Goal: Task Accomplishment & Management: Manage account settings

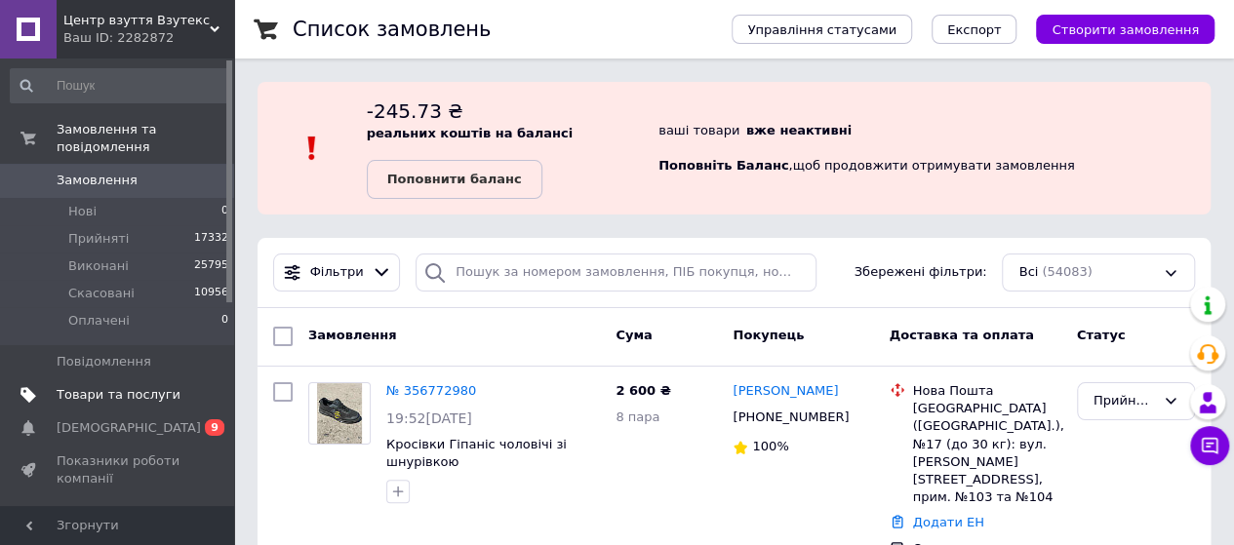
click at [132, 386] on span "Товари та послуги" at bounding box center [119, 395] width 124 height 18
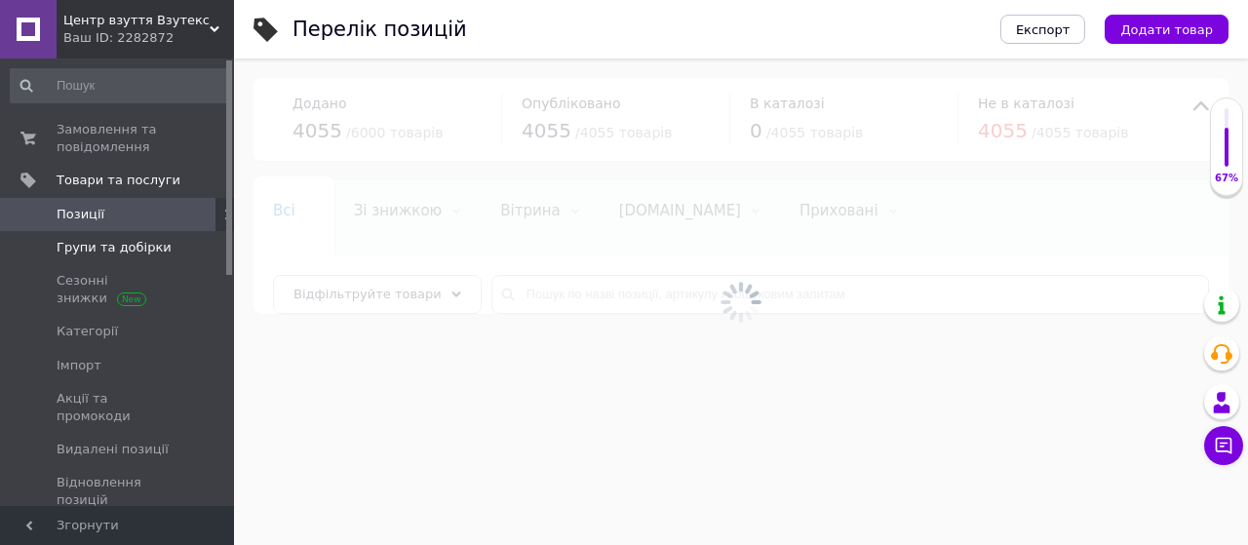
click at [90, 242] on span "Групи та добірки" at bounding box center [114, 248] width 115 height 18
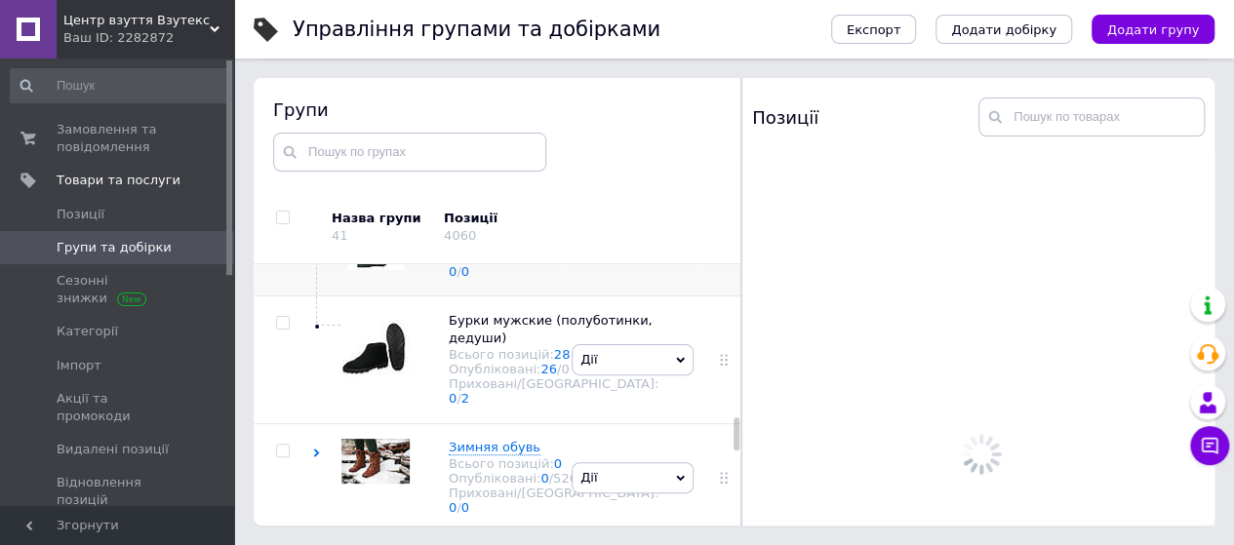
scroll to position [1507, 0]
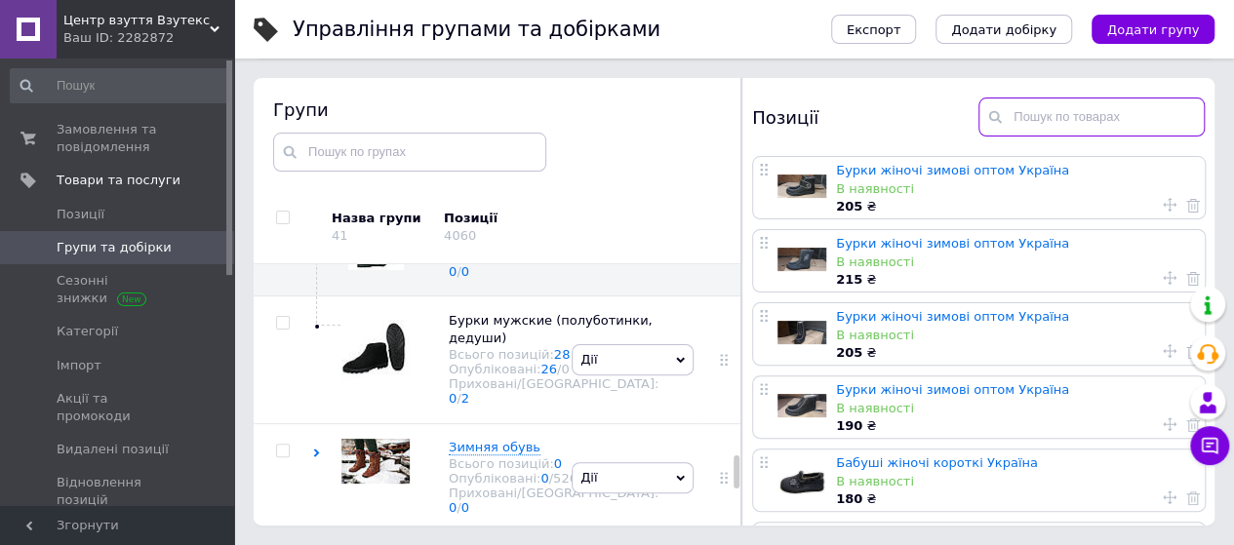
click at [1036, 126] on input "text" at bounding box center [1091, 117] width 226 height 39
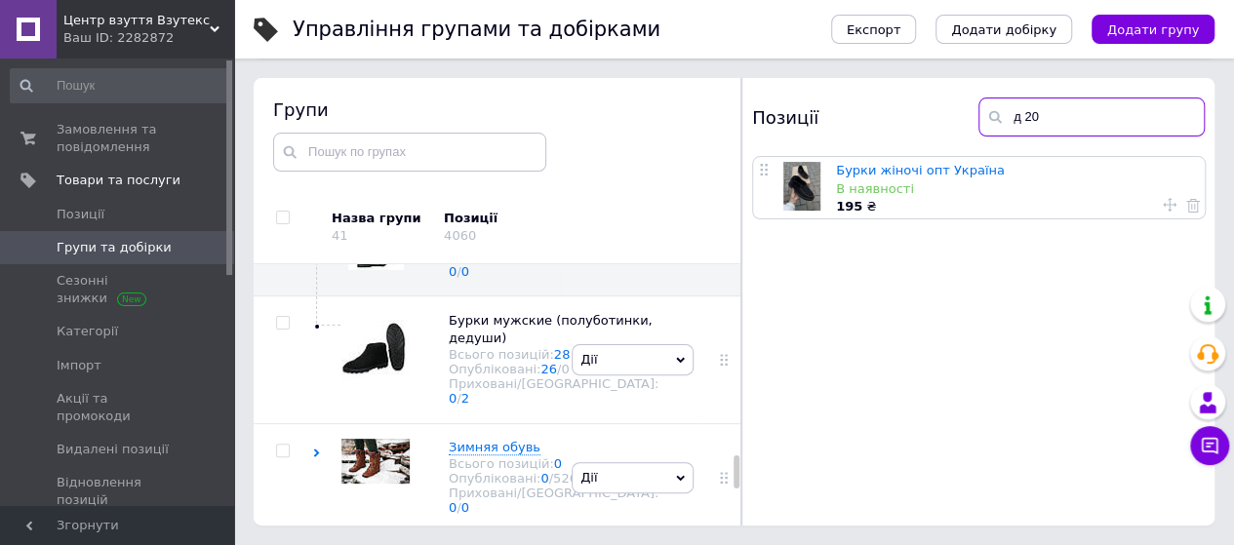
type input "д 20"
click at [1168, 205] on use at bounding box center [1170, 205] width 14 height 14
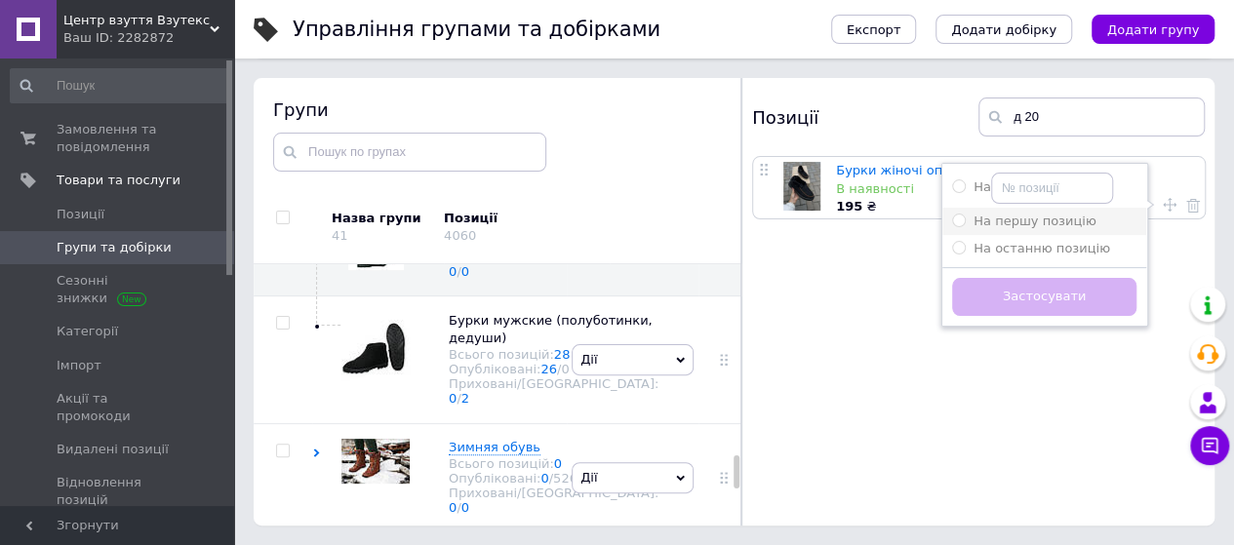
click at [1063, 218] on span "На першу позицію" at bounding box center [1034, 221] width 123 height 15
click at [965, 218] on input "На першу позицію" at bounding box center [958, 220] width 13 height 13
radio input "true"
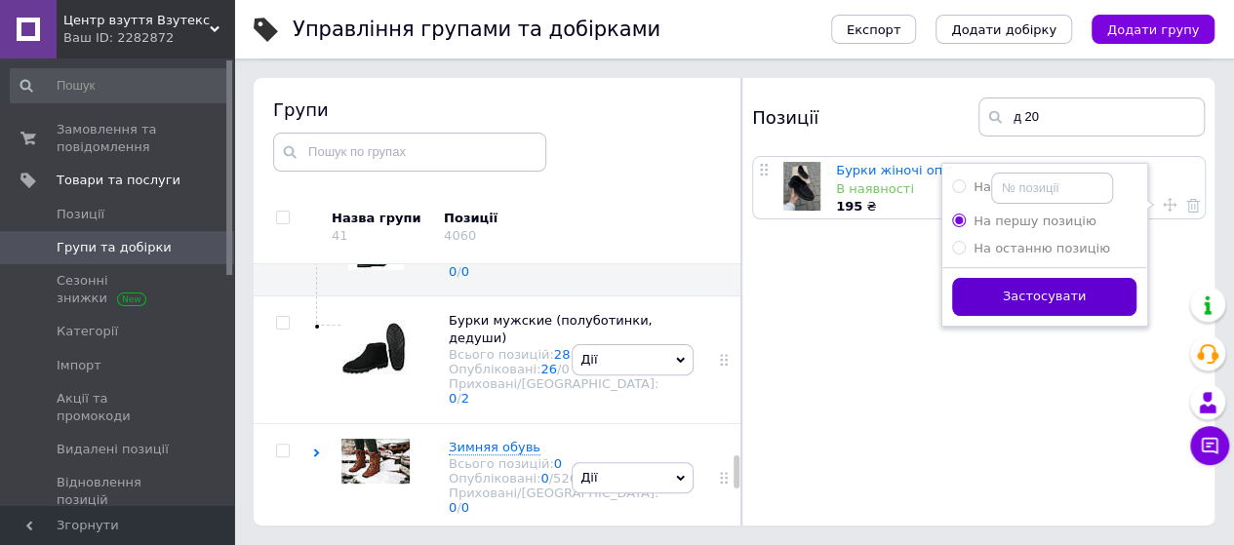
click at [1063, 303] on button "Застосувати" at bounding box center [1044, 297] width 184 height 38
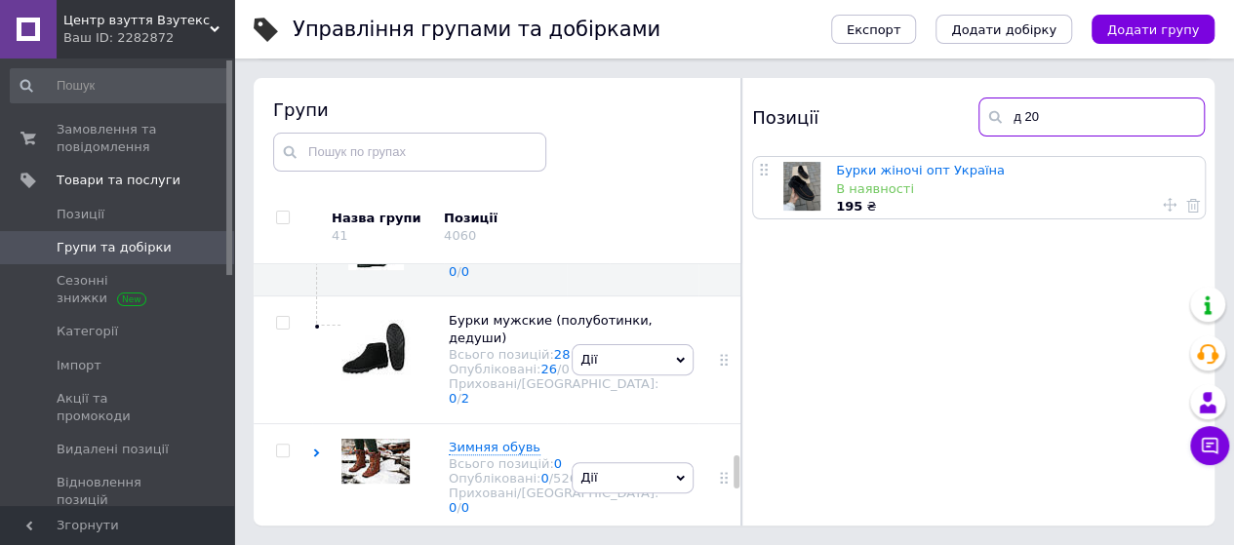
click at [1064, 98] on input "д 20" at bounding box center [1091, 117] width 226 height 39
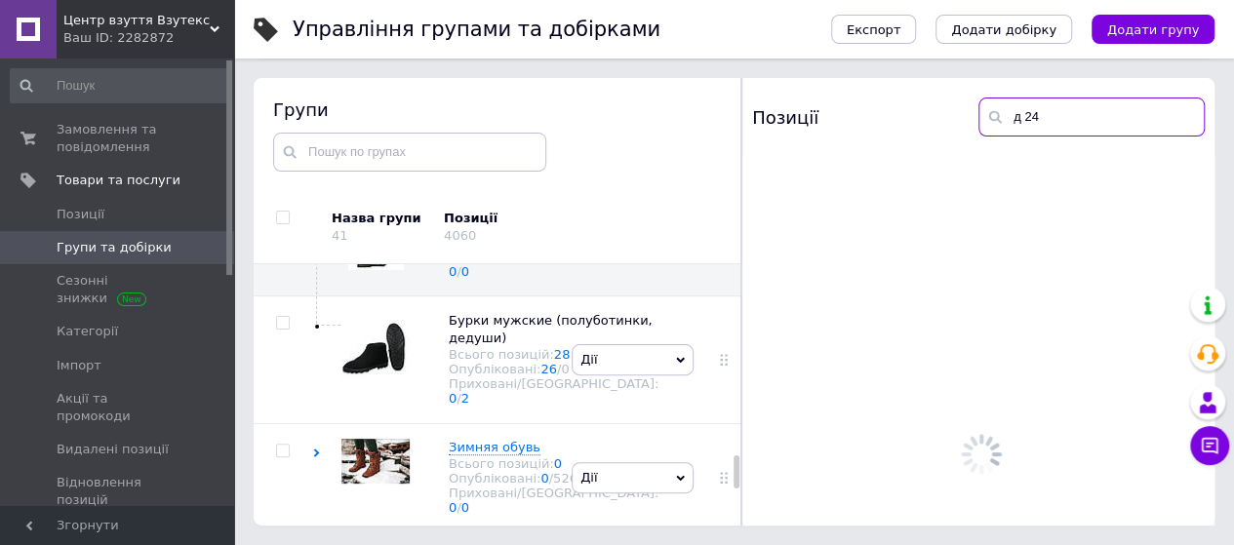
type input "д 24"
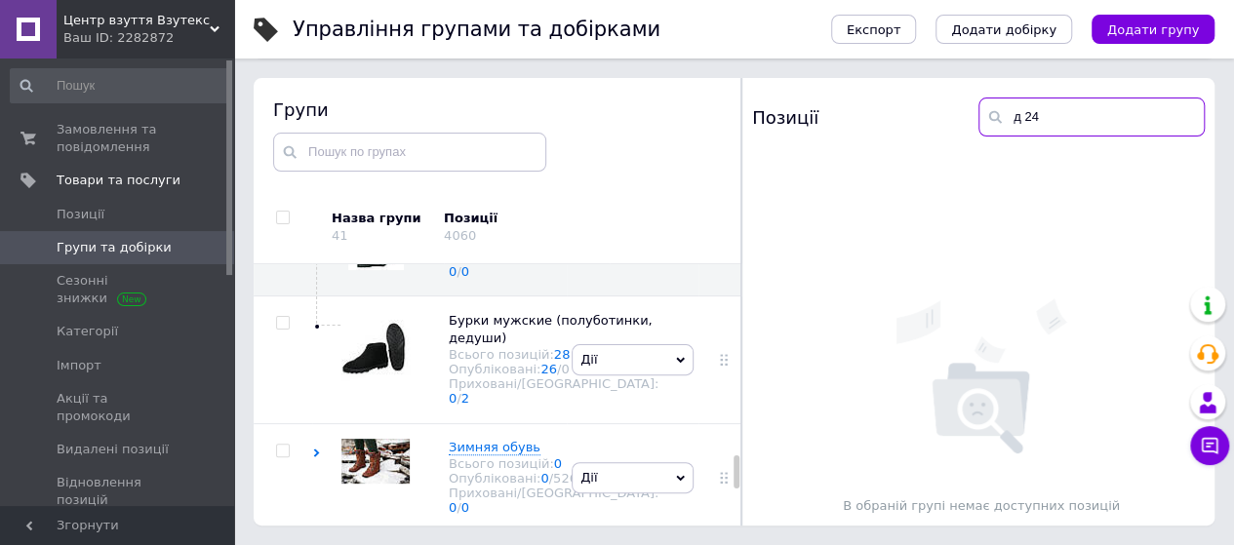
click at [1100, 104] on input "д 24" at bounding box center [1091, 117] width 226 height 39
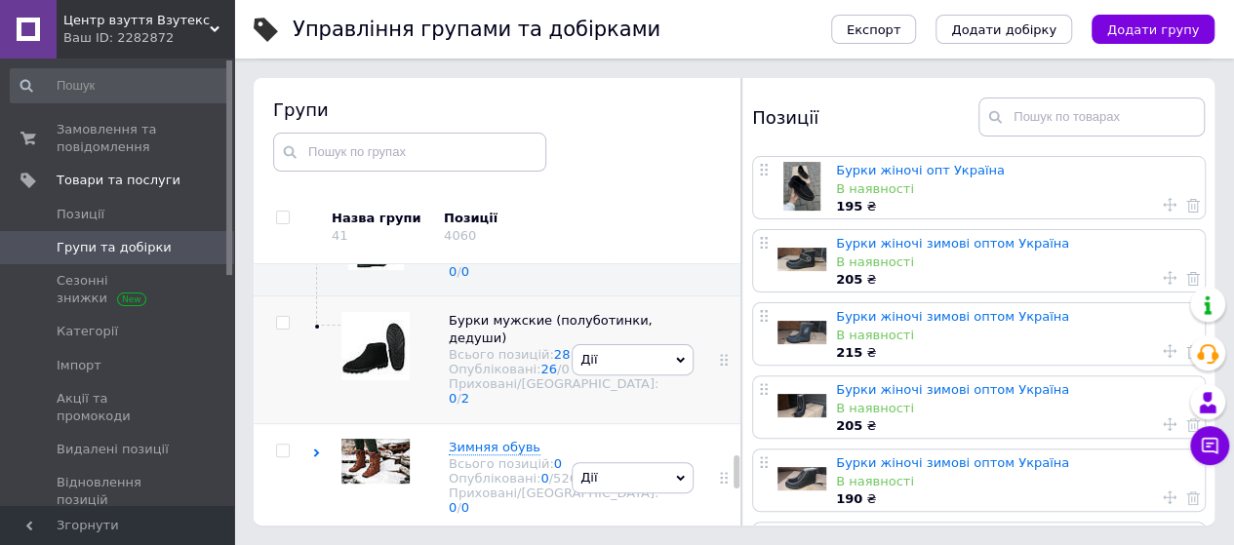
click at [604, 424] on div "[PERSON_NAME] групу Редагувати групу Додати підгрупу Додати товар Видалити групу" at bounding box center [633, 360] width 132 height 128
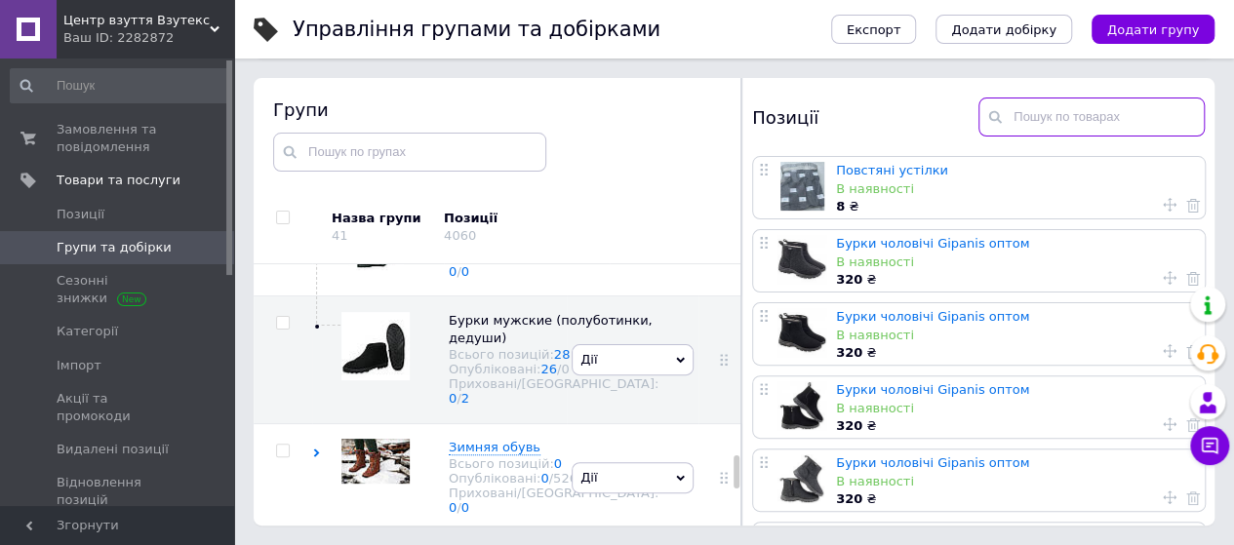
click at [1052, 120] on input "text" at bounding box center [1091, 117] width 226 height 39
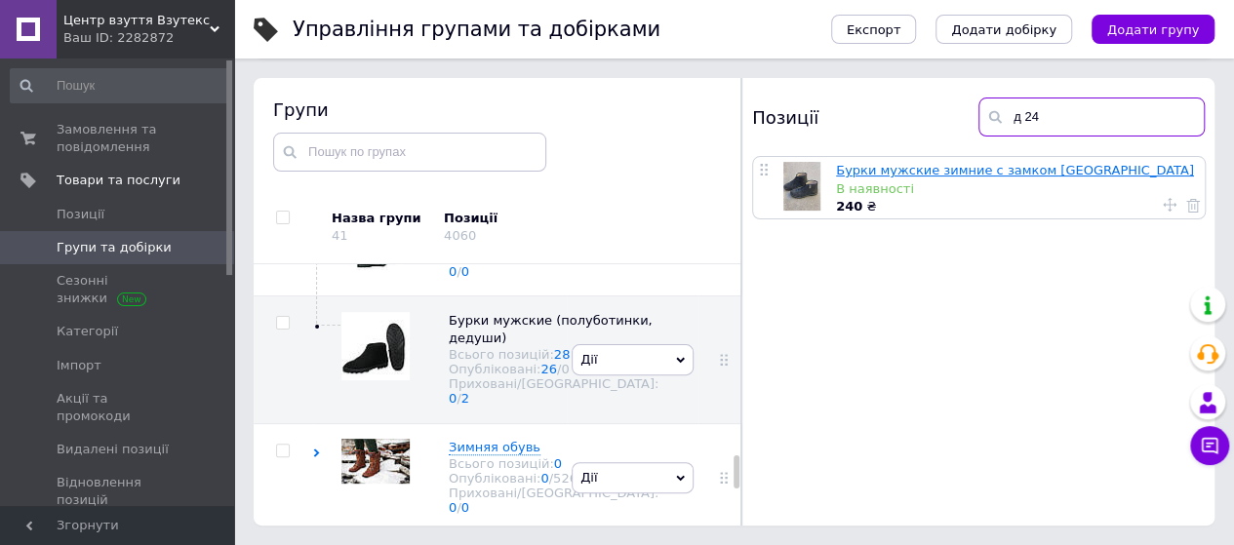
type input "д 24"
click at [1066, 113] on input "д 24" at bounding box center [1091, 117] width 226 height 39
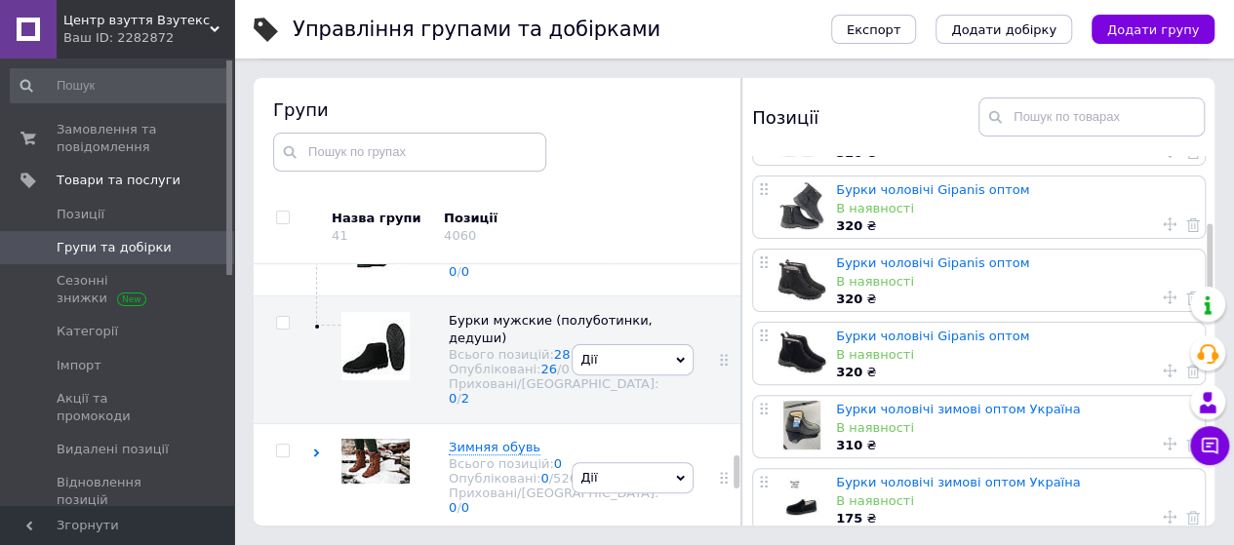
scroll to position [312, 0]
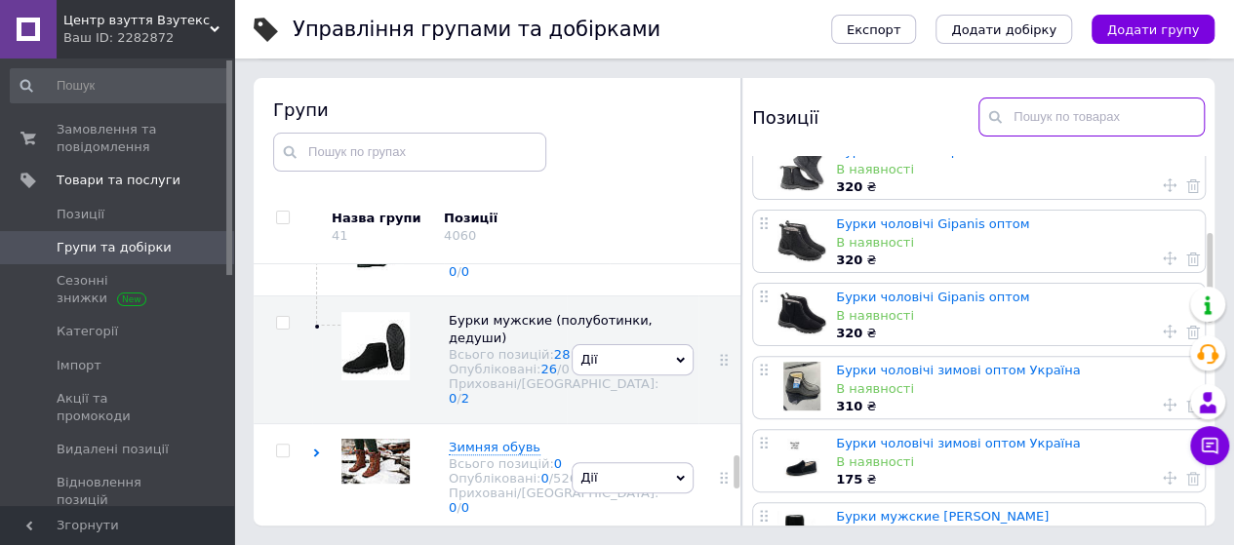
click at [1153, 107] on input "text" at bounding box center [1091, 117] width 226 height 39
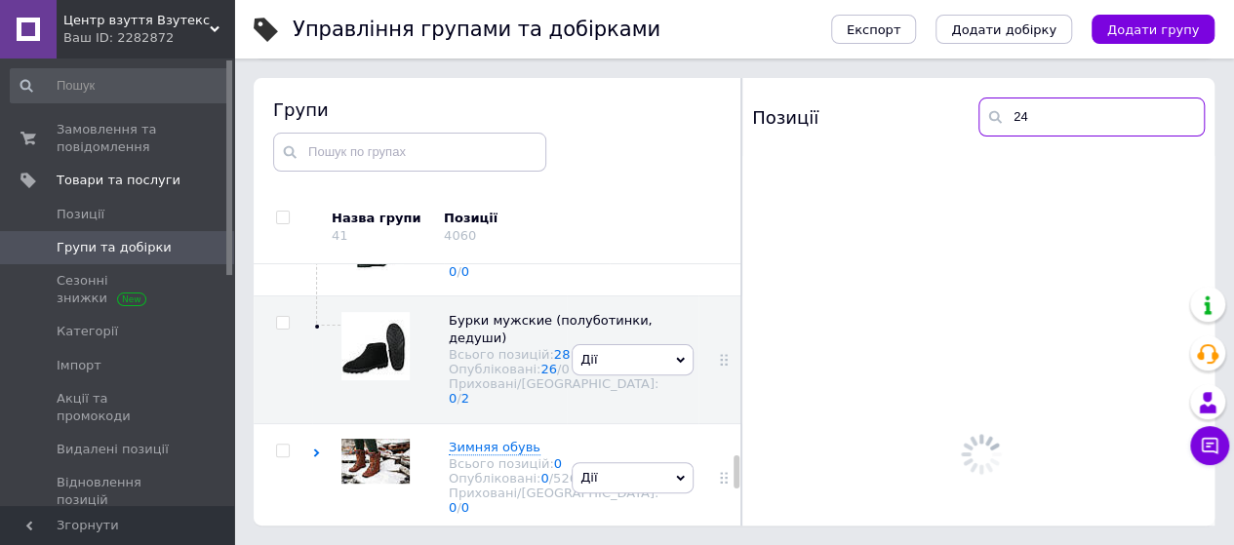
scroll to position [0, 0]
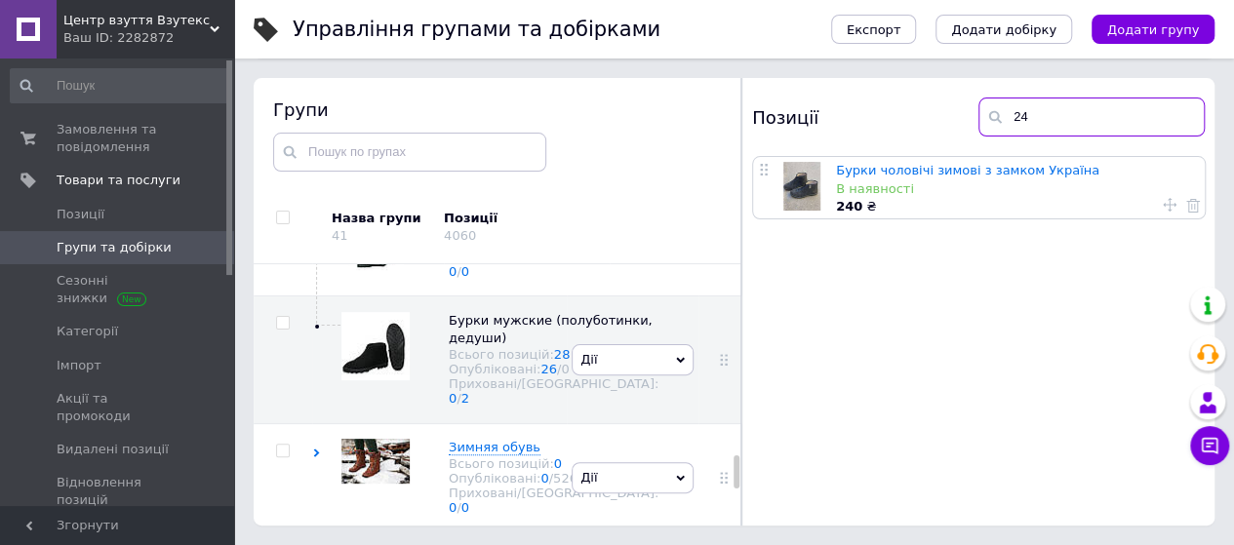
type input "24"
click at [1166, 205] on icon at bounding box center [1170, 205] width 14 height 14
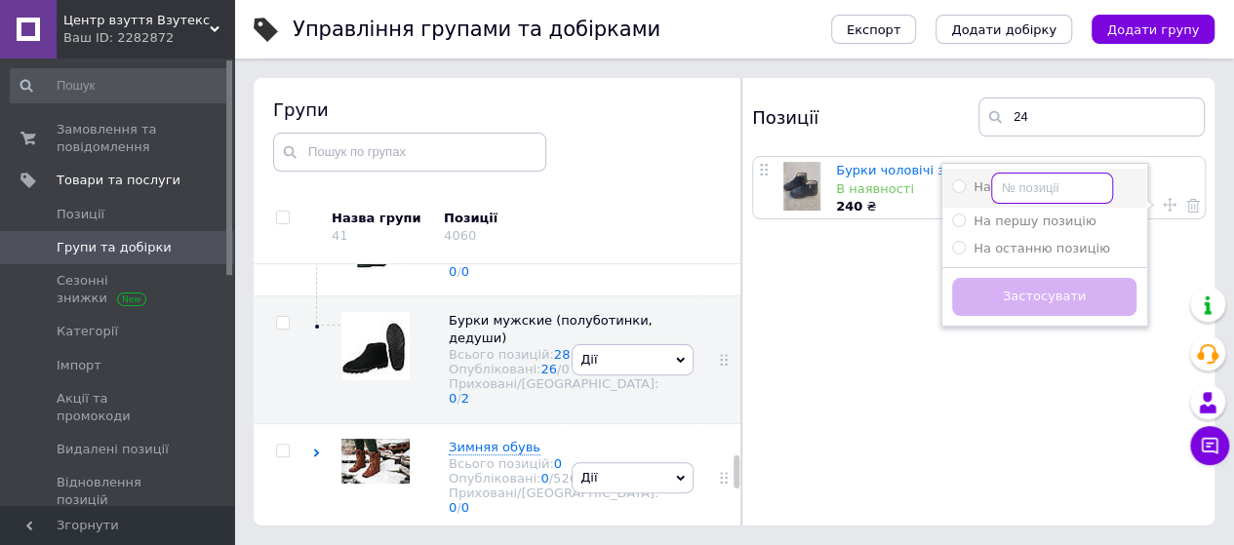
click at [1044, 189] on input "На" at bounding box center [1052, 188] width 122 height 31
radio input "true"
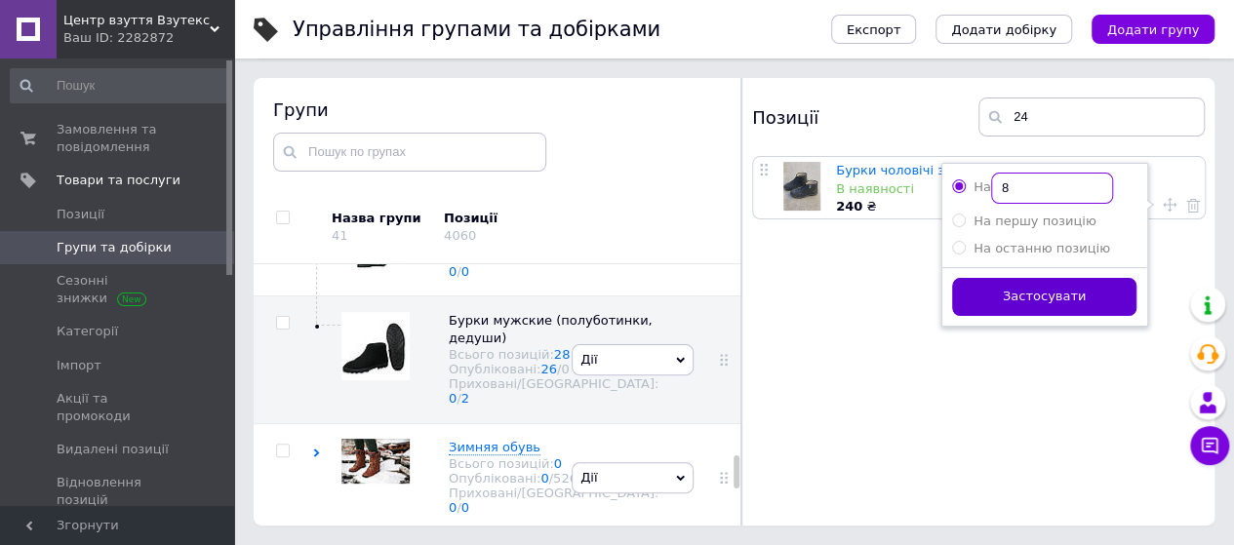
type input "8"
click at [1064, 288] on button "Застосувати" at bounding box center [1044, 297] width 184 height 38
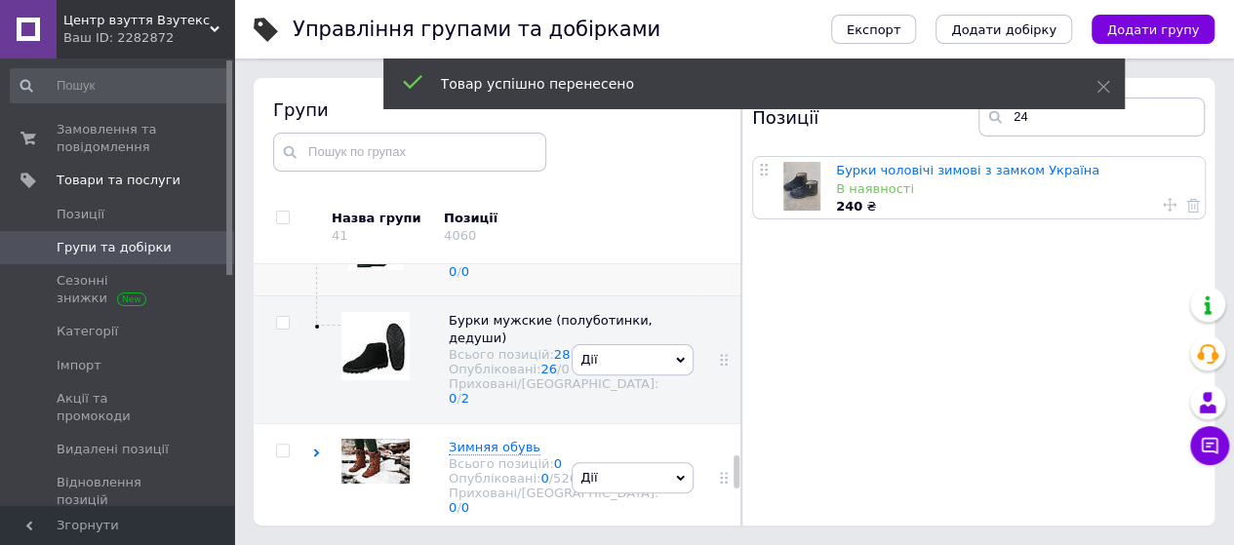
click at [637, 296] on div "[PERSON_NAME] групу Редагувати групу Додати підгрупу Додати товар Видалити групу" at bounding box center [633, 240] width 132 height 109
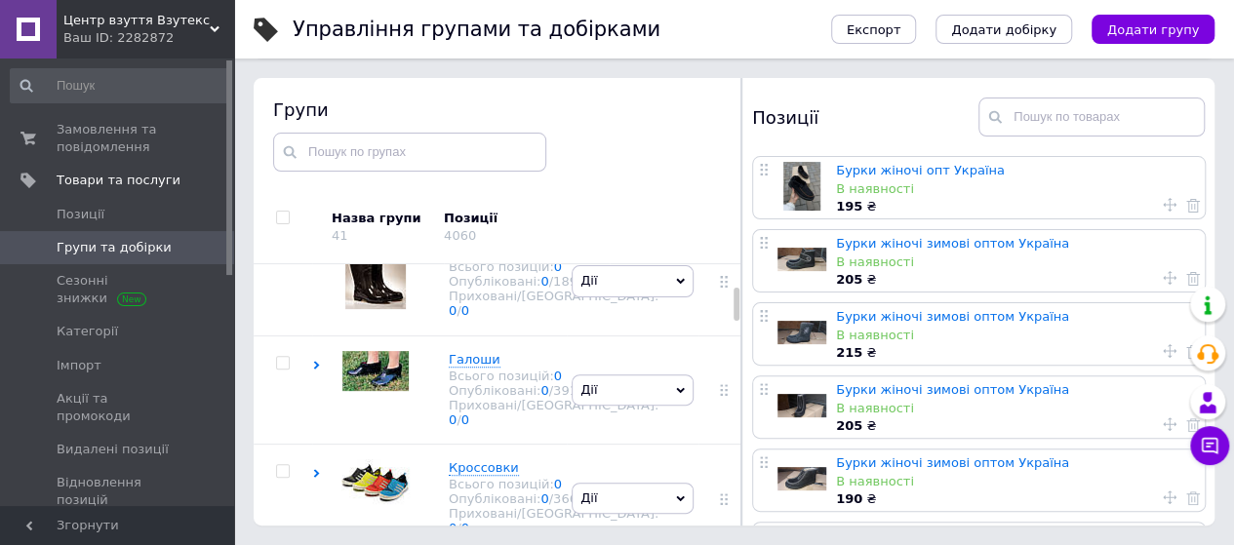
scroll to position [141, 0]
click at [519, 400] on div "Опубліковані: 0 / 391" at bounding box center [554, 392] width 210 height 15
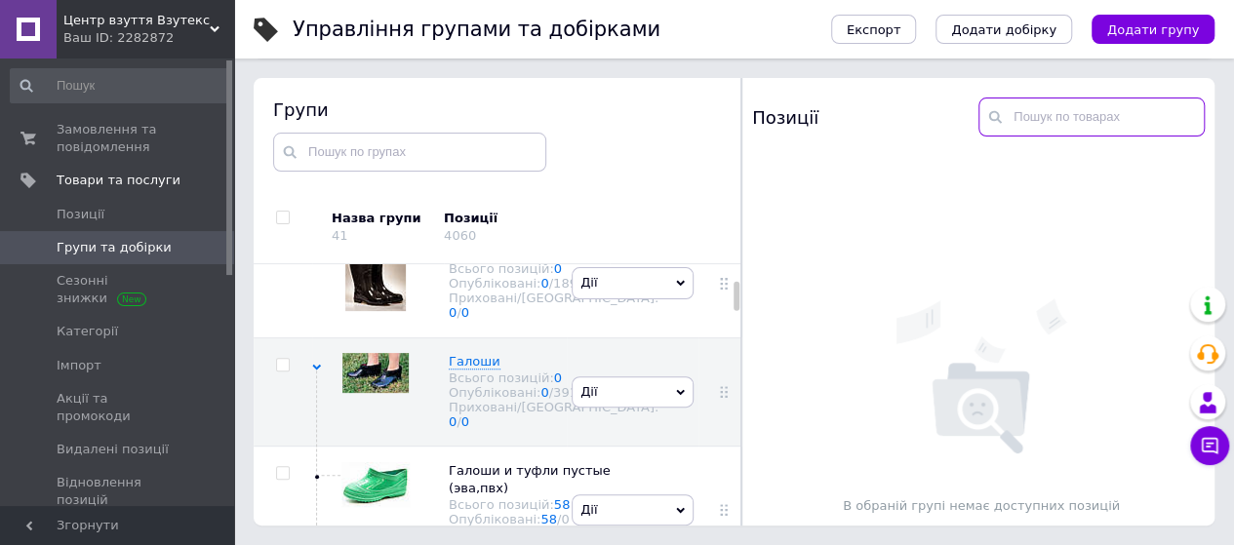
click at [1092, 121] on input "text" at bounding box center [1091, 117] width 226 height 39
type input "с 40"
click at [602, 420] on div "[PERSON_NAME] групу Редагувати групу Додати підгрупу Додати товар Видалити групу" at bounding box center [633, 391] width 132 height 108
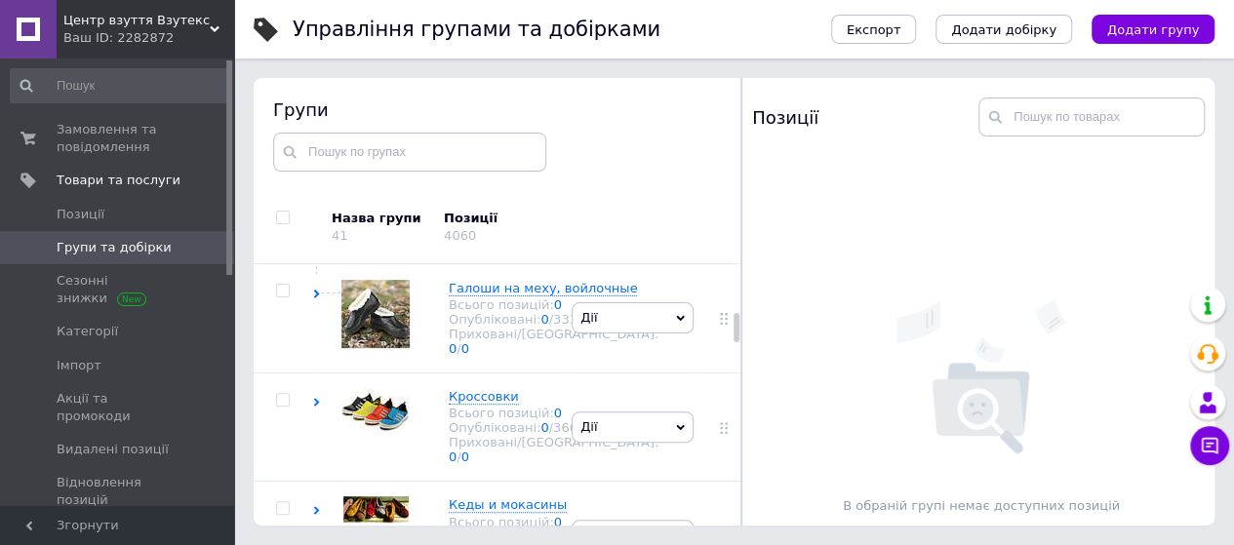
scroll to position [453, 0]
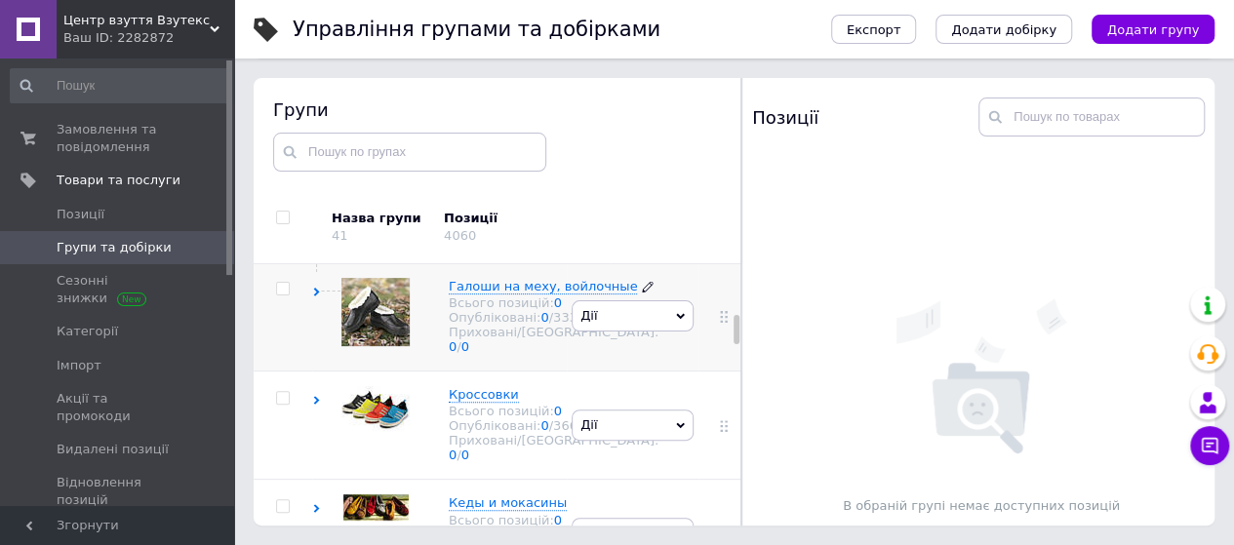
click at [516, 325] on div "Опубліковані: 0 / 333" at bounding box center [554, 317] width 210 height 15
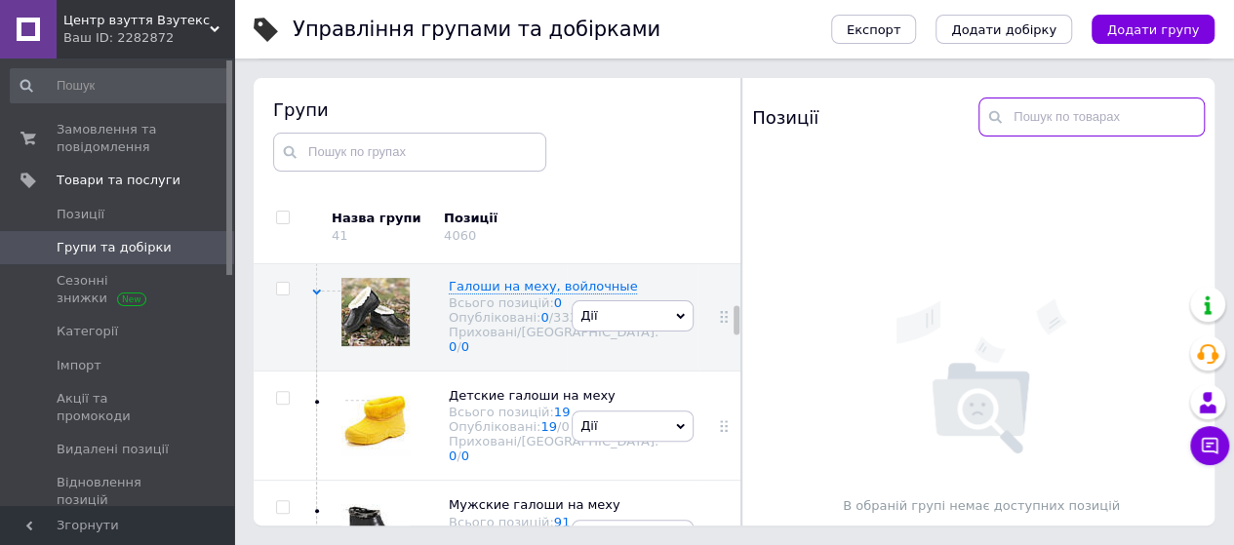
click at [1140, 122] on input "text" at bounding box center [1091, 117] width 226 height 39
type input "с 40"
click at [513, 325] on div "Опубліковані: 0 / 333" at bounding box center [554, 317] width 210 height 15
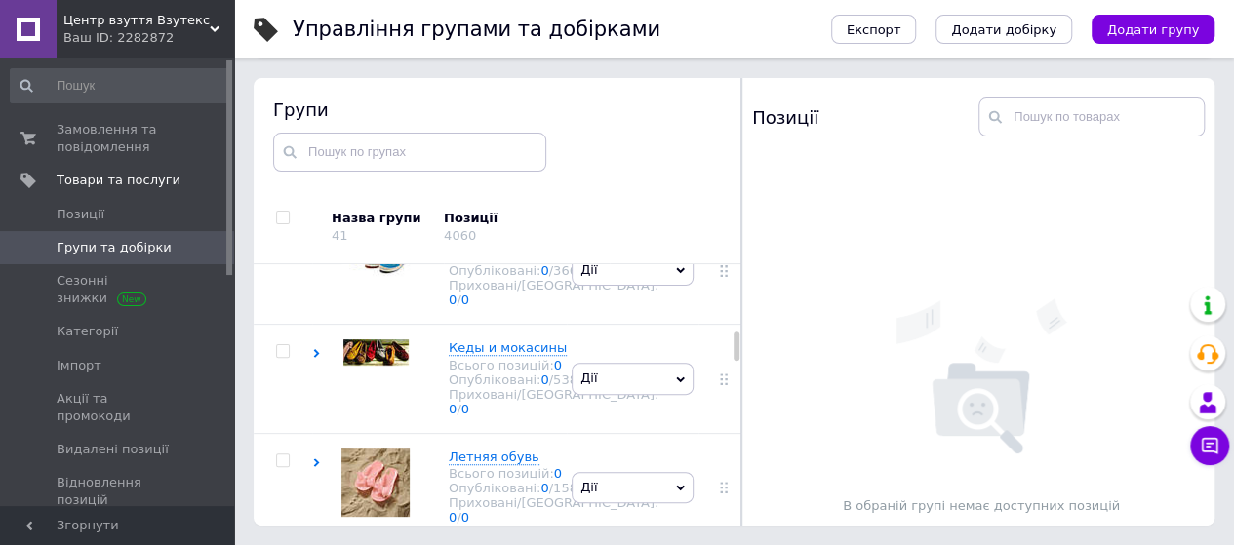
scroll to position [610, 0]
click at [505, 198] on div "Приховані/Видалені: 0 / 0" at bounding box center [554, 183] width 210 height 29
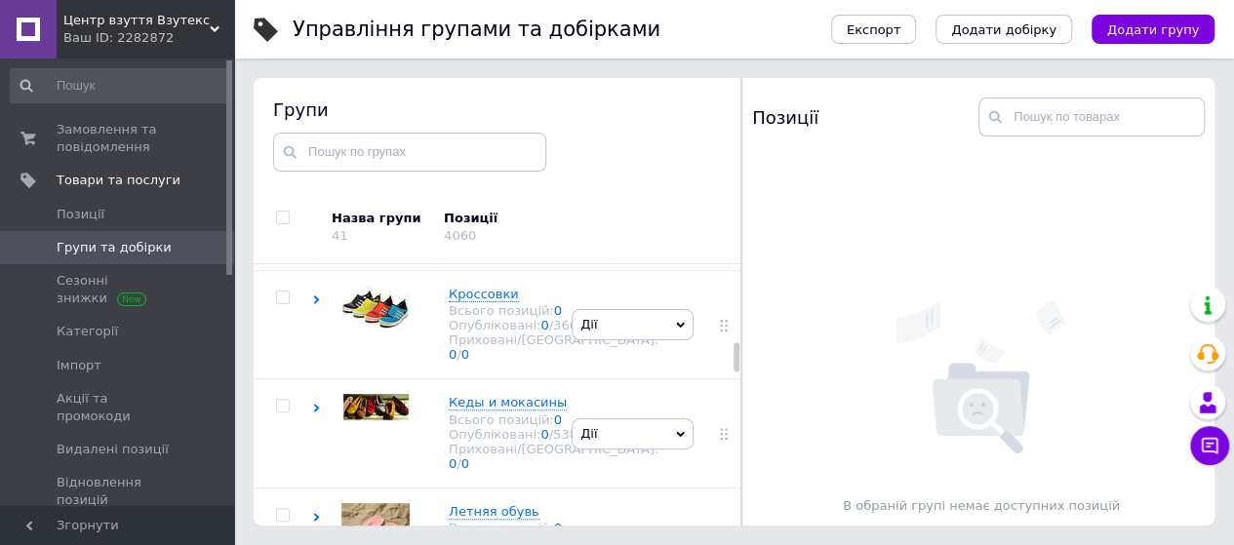
scroll to position [922, 0]
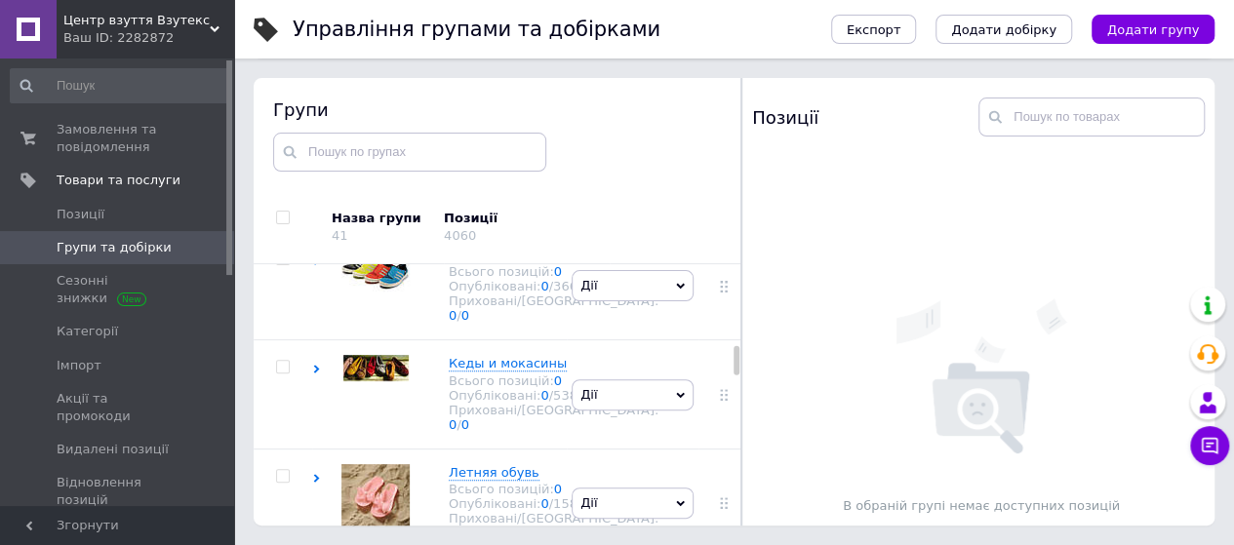
click at [503, 171] on div "Всього позицій: 225" at bounding box center [554, 163] width 210 height 15
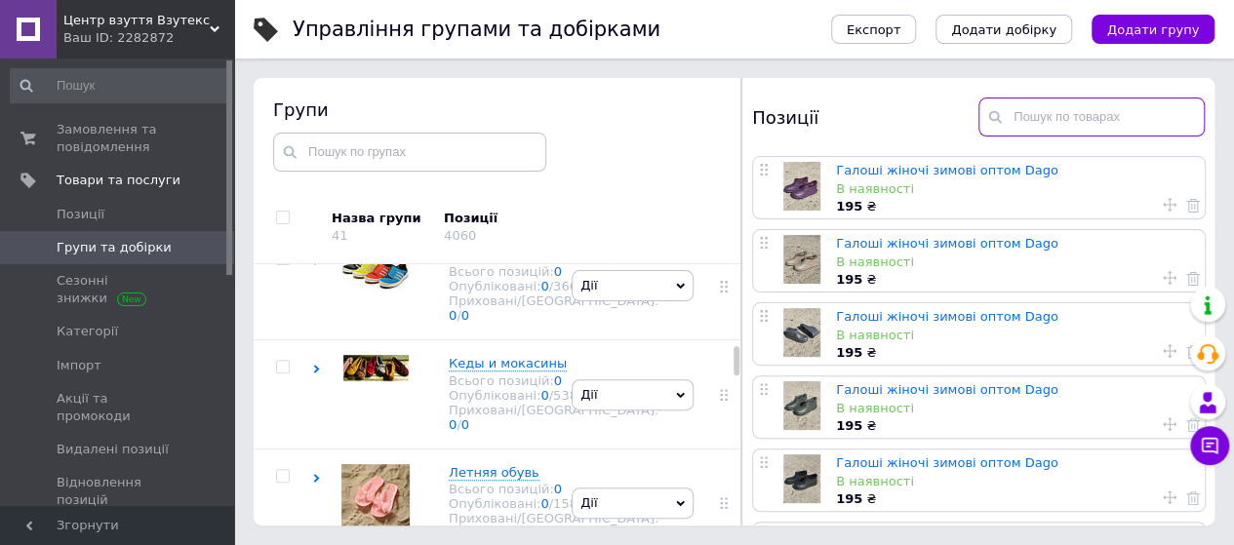
click at [1071, 116] on input "text" at bounding box center [1091, 117] width 226 height 39
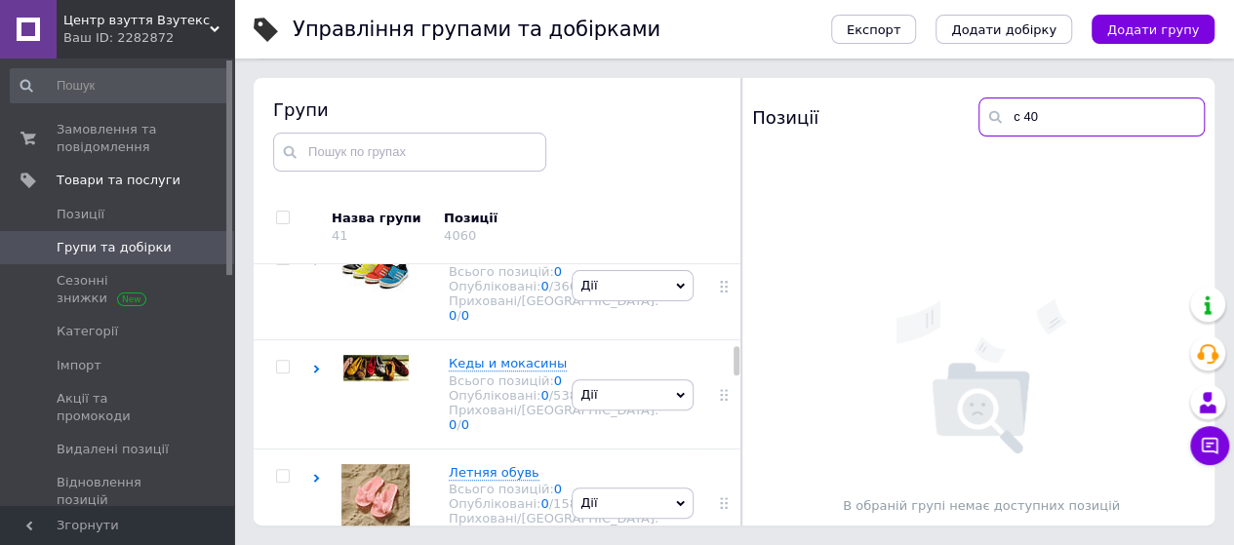
type input "с 40"
click at [490, 76] on div "Опубліковані: 91 / 0" at bounding box center [554, 68] width 210 height 15
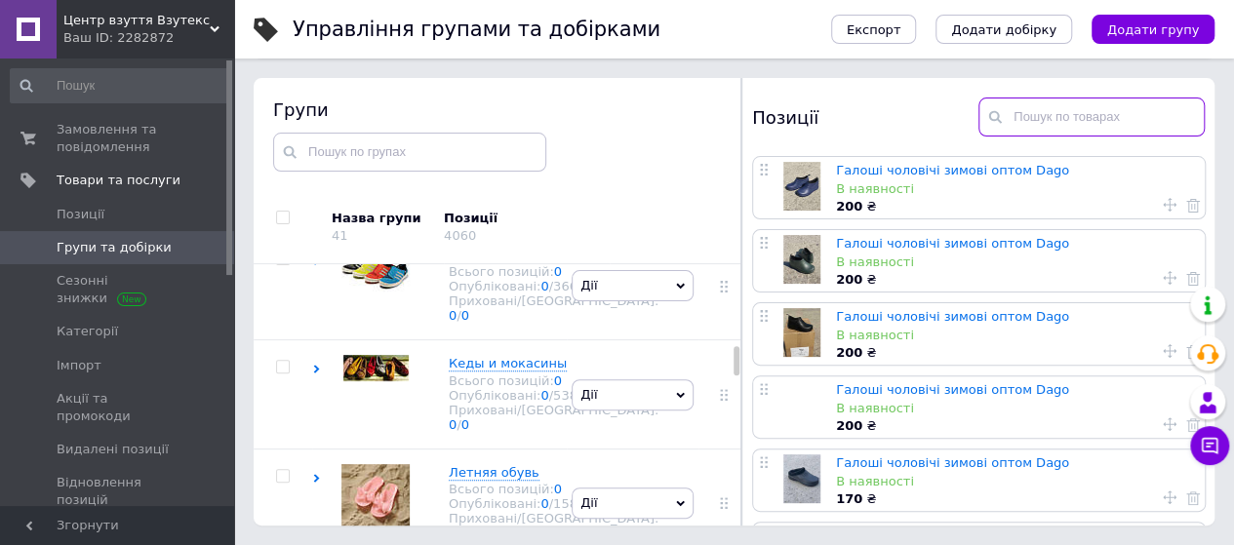
click at [1100, 118] on input "text" at bounding box center [1091, 117] width 226 height 39
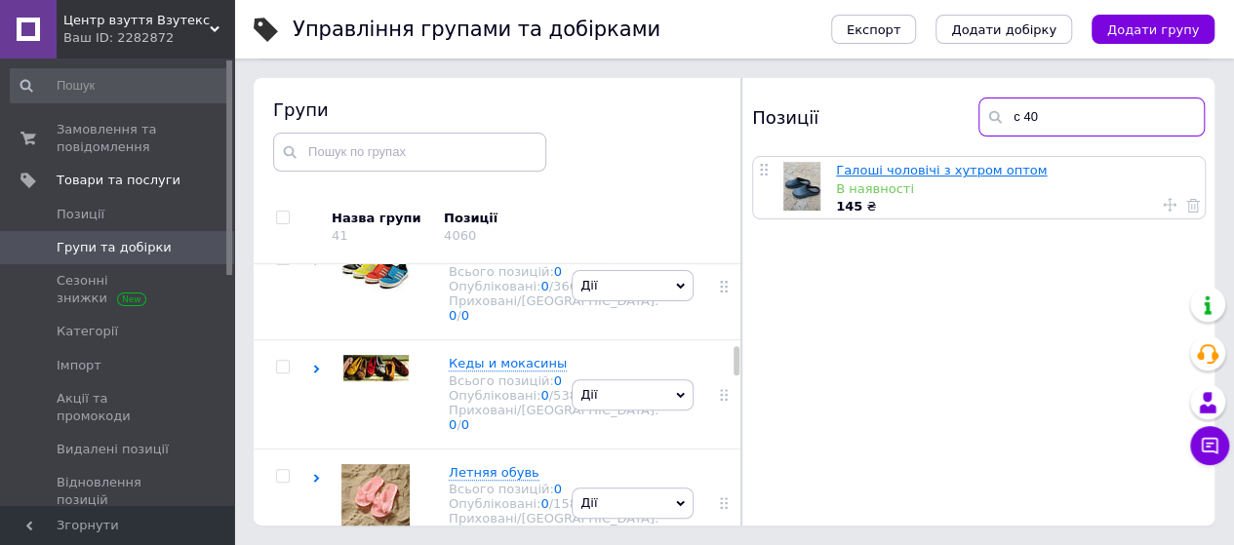
type input "с 40"
click at [1057, 127] on input "с 40" at bounding box center [1091, 117] width 226 height 39
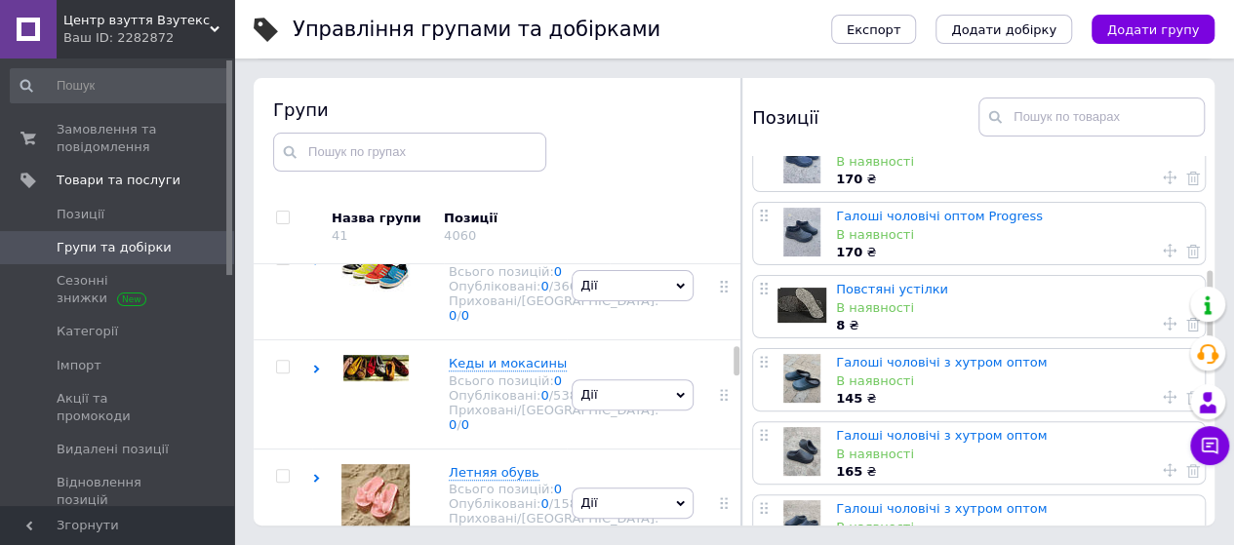
scroll to position [468, 0]
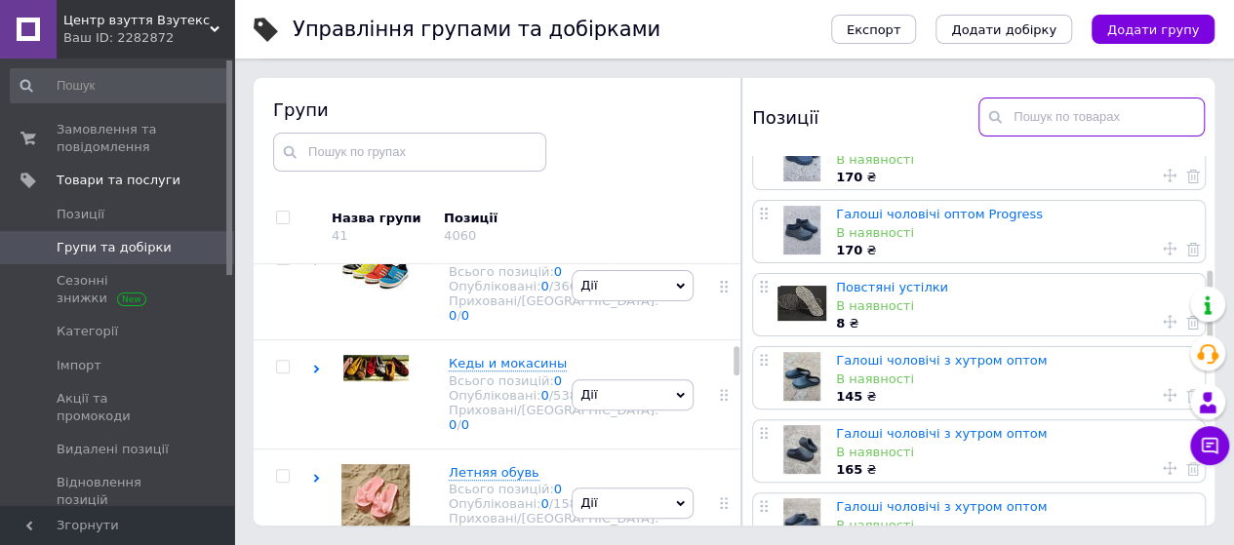
click at [1140, 110] on input "text" at bounding box center [1091, 117] width 226 height 39
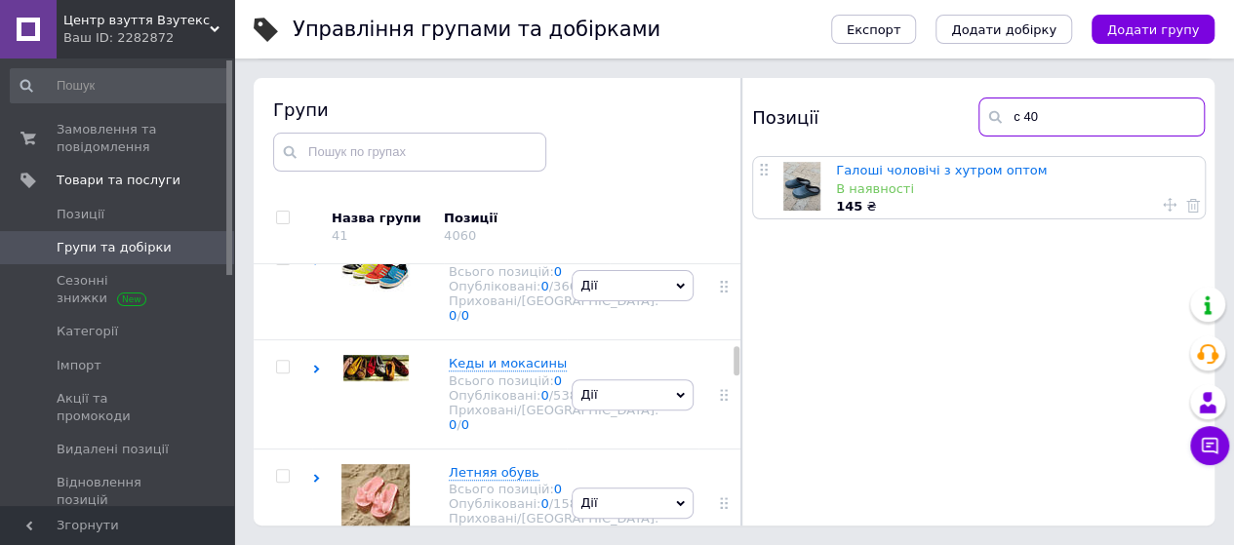
type input "с 40"
click at [1163, 204] on use at bounding box center [1170, 205] width 14 height 14
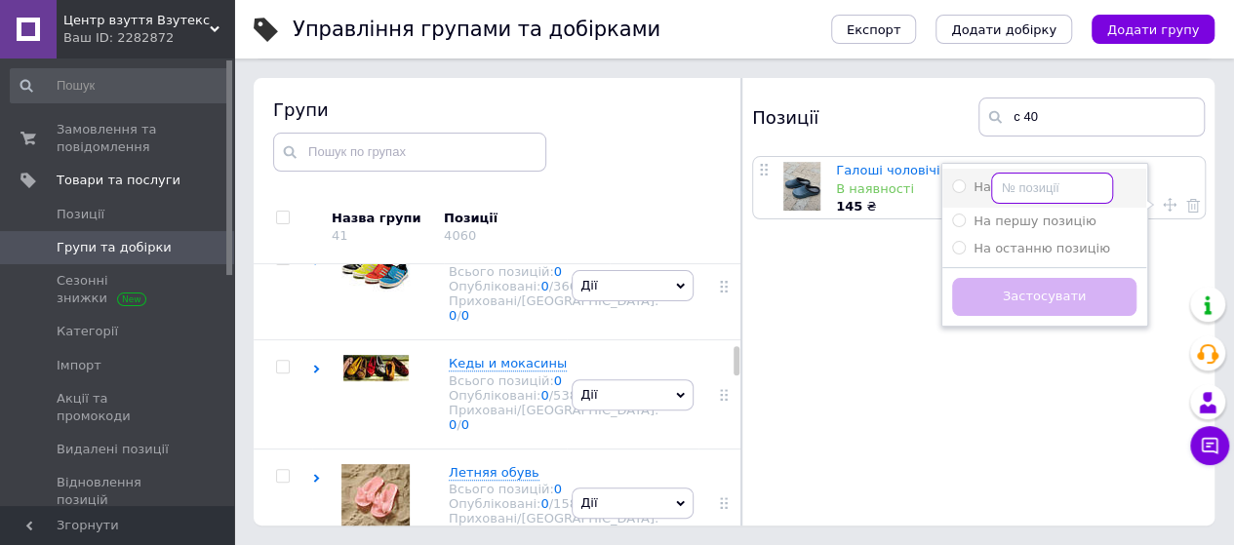
click at [1014, 180] on input "На" at bounding box center [1052, 188] width 122 height 31
radio input "true"
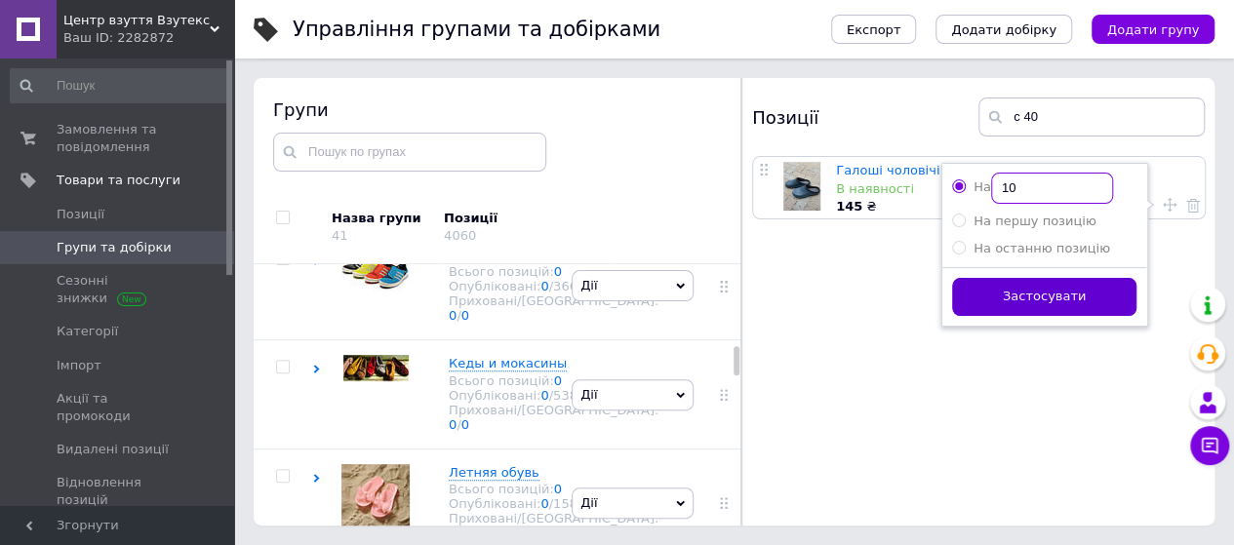
type input "10"
click at [1022, 296] on button "Застосувати" at bounding box center [1044, 297] width 184 height 38
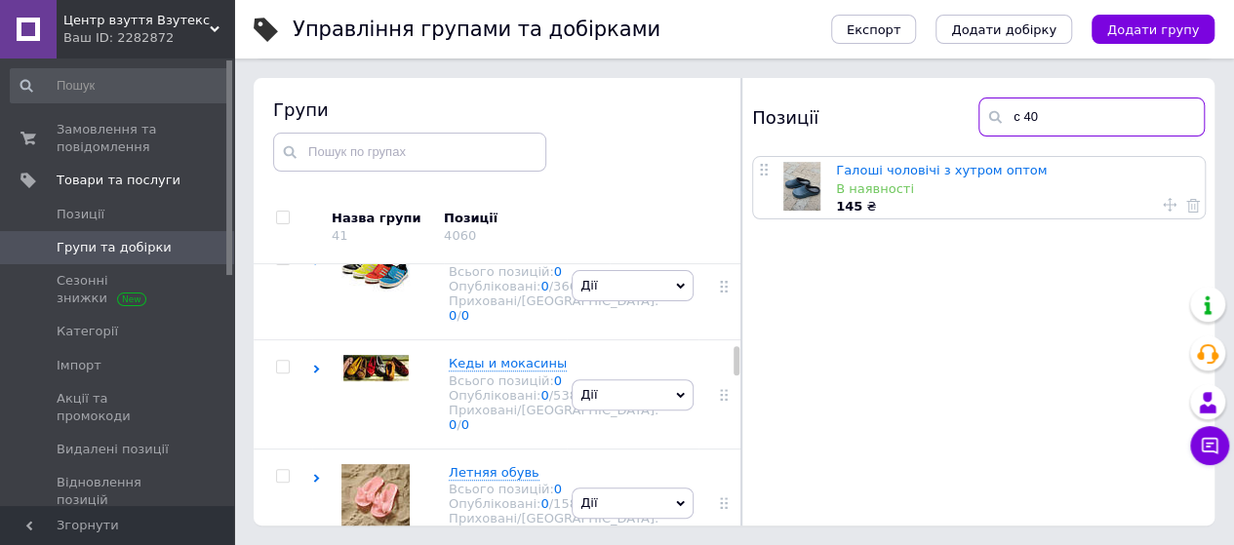
click at [1044, 116] on input "с 40" at bounding box center [1091, 117] width 226 height 39
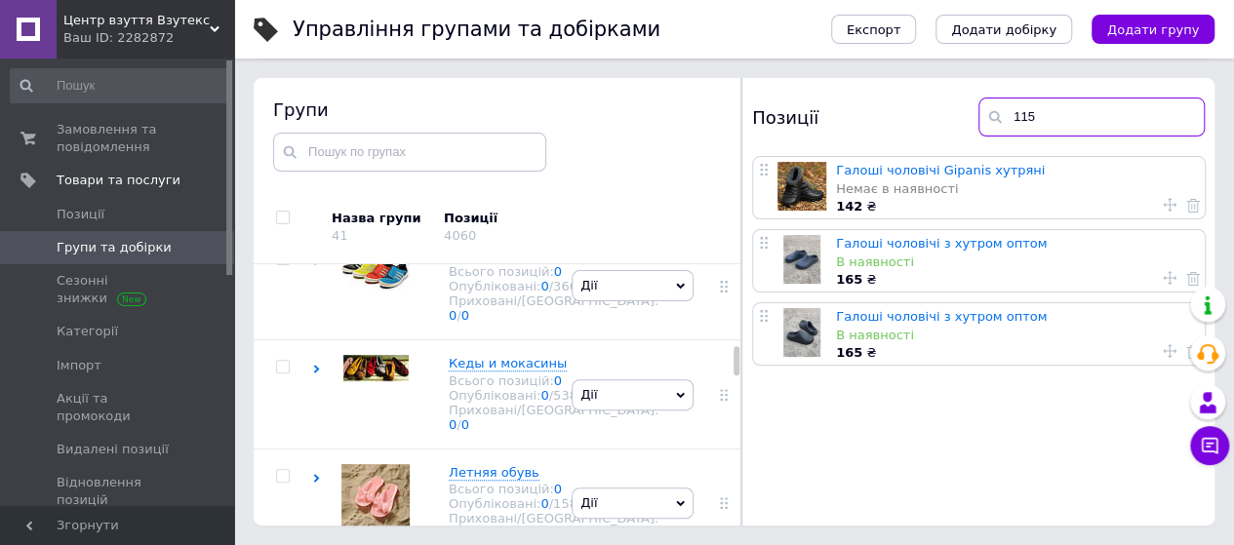
click at [1028, 110] on input "115" at bounding box center [1091, 117] width 226 height 39
click at [1038, 115] on input "115" at bounding box center [1091, 117] width 226 height 39
type input "115"
click at [1164, 276] on icon at bounding box center [1170, 278] width 14 height 14
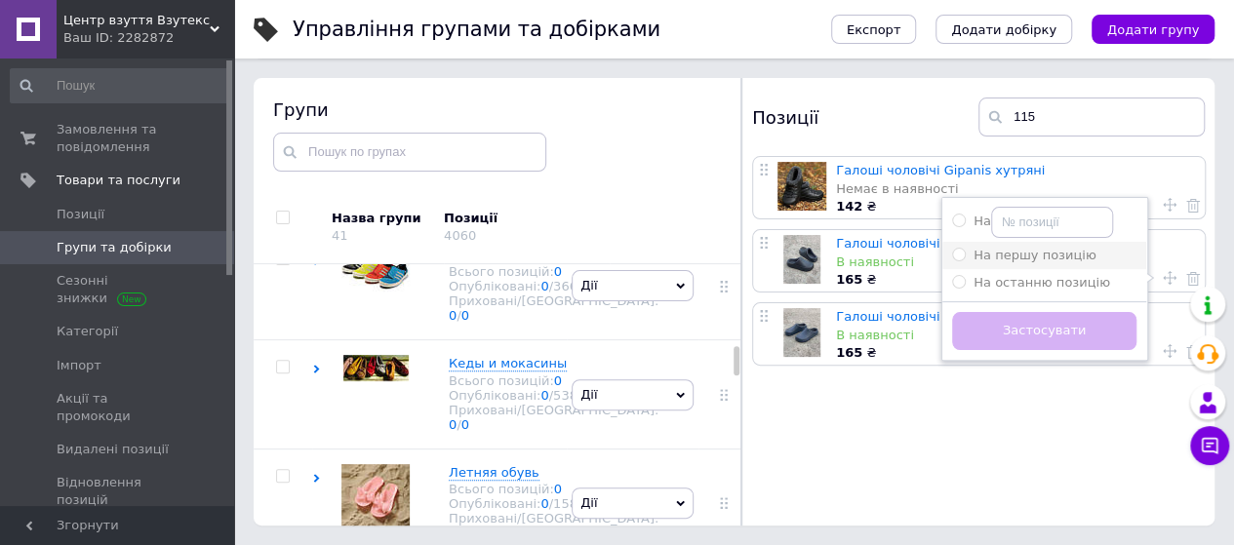
click at [1014, 248] on span "На першу позицію" at bounding box center [1034, 255] width 123 height 15
click at [965, 248] on input "На першу позицію" at bounding box center [958, 254] width 13 height 13
radio input "true"
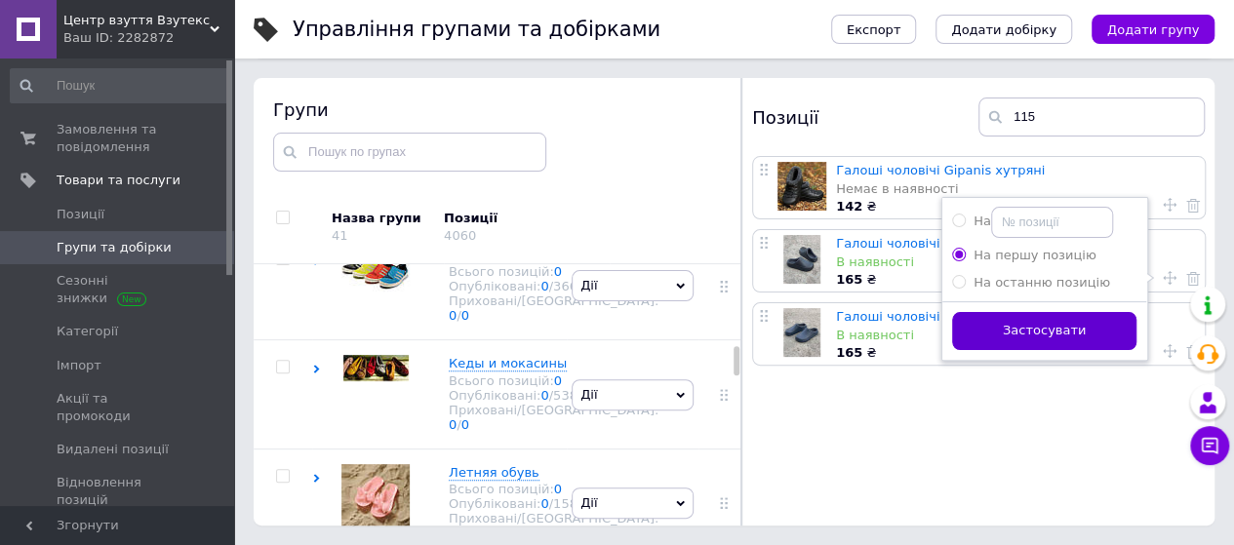
click at [1020, 333] on button "Застосувати" at bounding box center [1044, 331] width 184 height 38
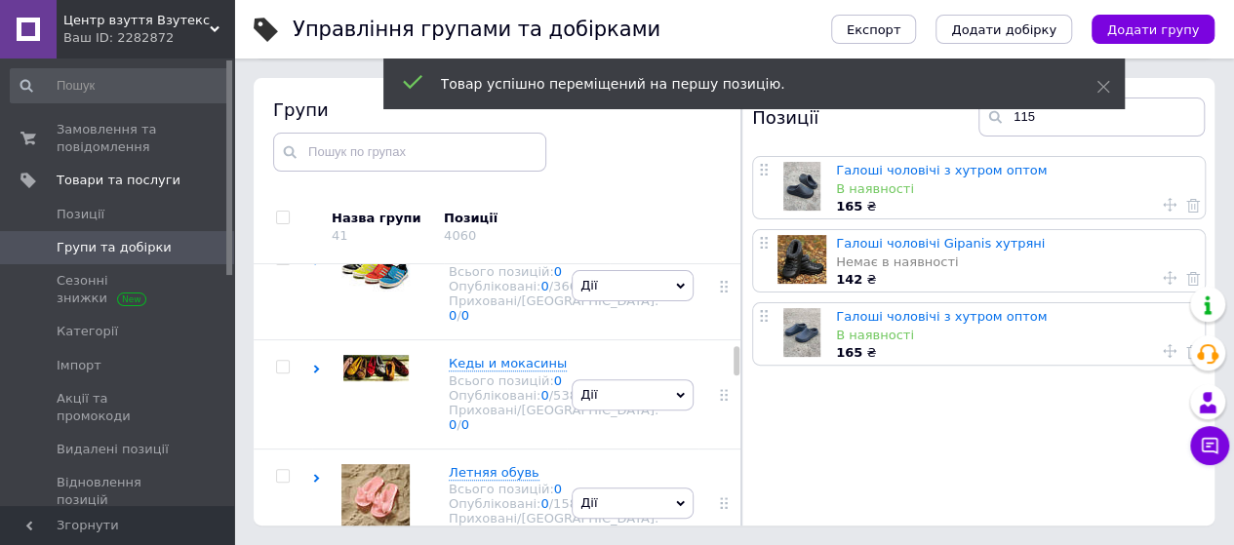
click at [1166, 352] on icon at bounding box center [1170, 351] width 14 height 14
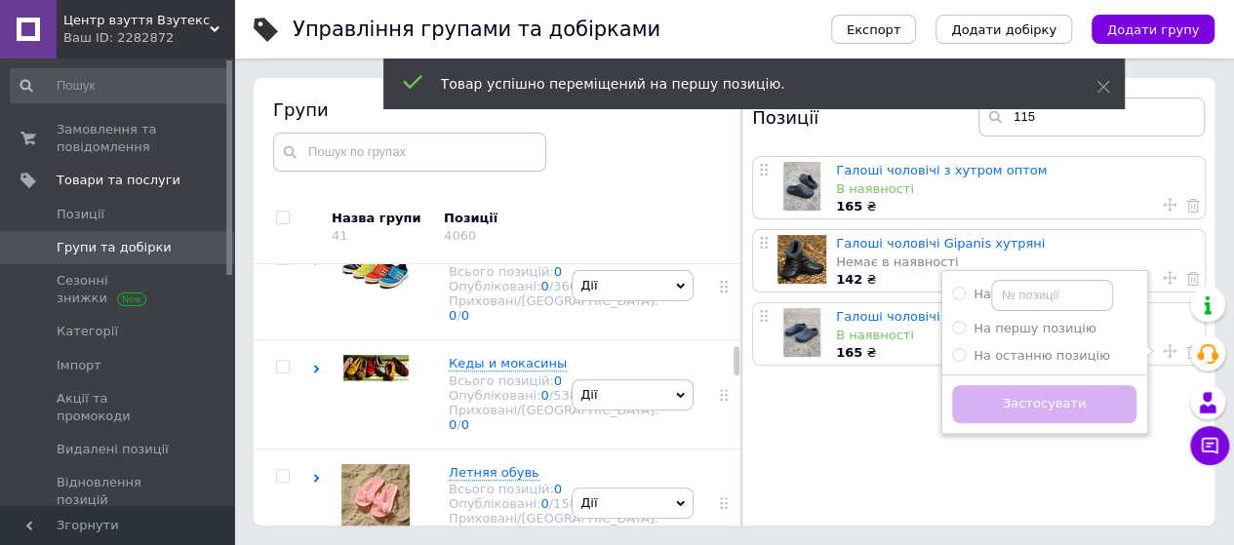
drag, startPoint x: 1070, startPoint y: 330, endPoint x: 1084, endPoint y: 399, distance: 70.8
click at [1084, 399] on div "На На першу позицію На останню позицію Створити мітку Застосувати" at bounding box center [1044, 352] width 204 height 162
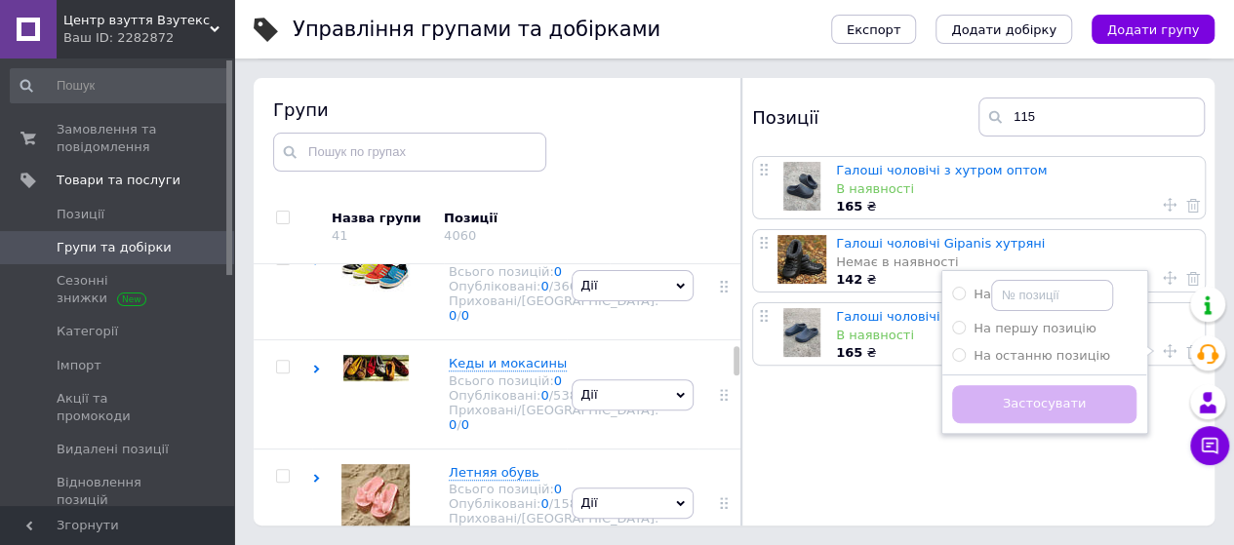
click at [1084, 399] on div "Застосувати" at bounding box center [1044, 403] width 204 height 59
click at [1018, 411] on div "Застосувати" at bounding box center [1044, 403] width 204 height 59
click at [958, 325] on span at bounding box center [959, 328] width 14 height 14
click at [958, 325] on input "На першу позицію" at bounding box center [958, 327] width 13 height 13
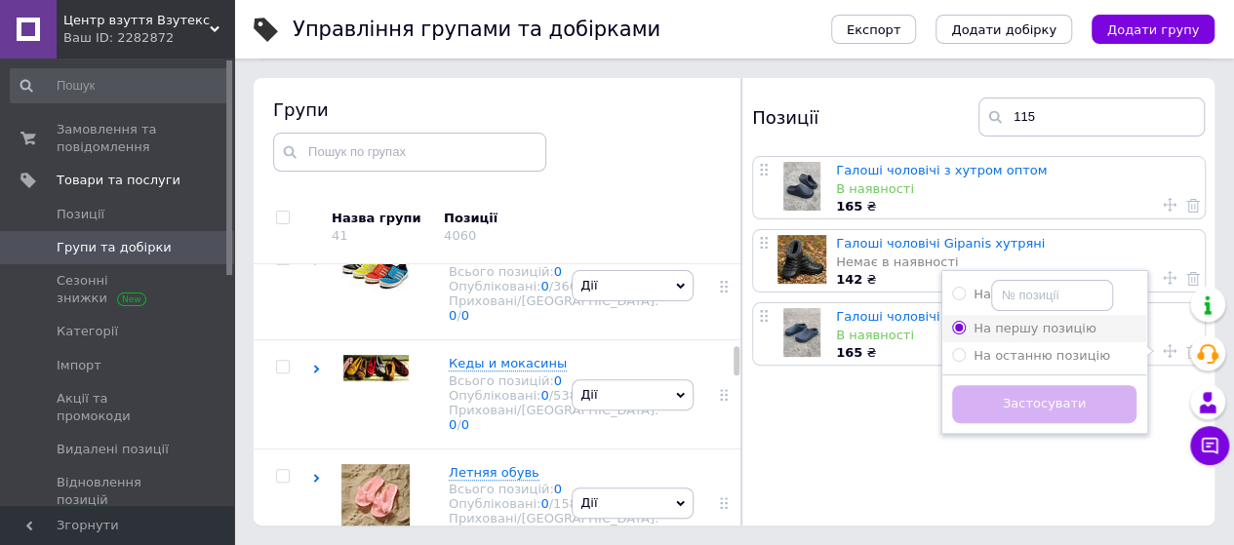
radio input "true"
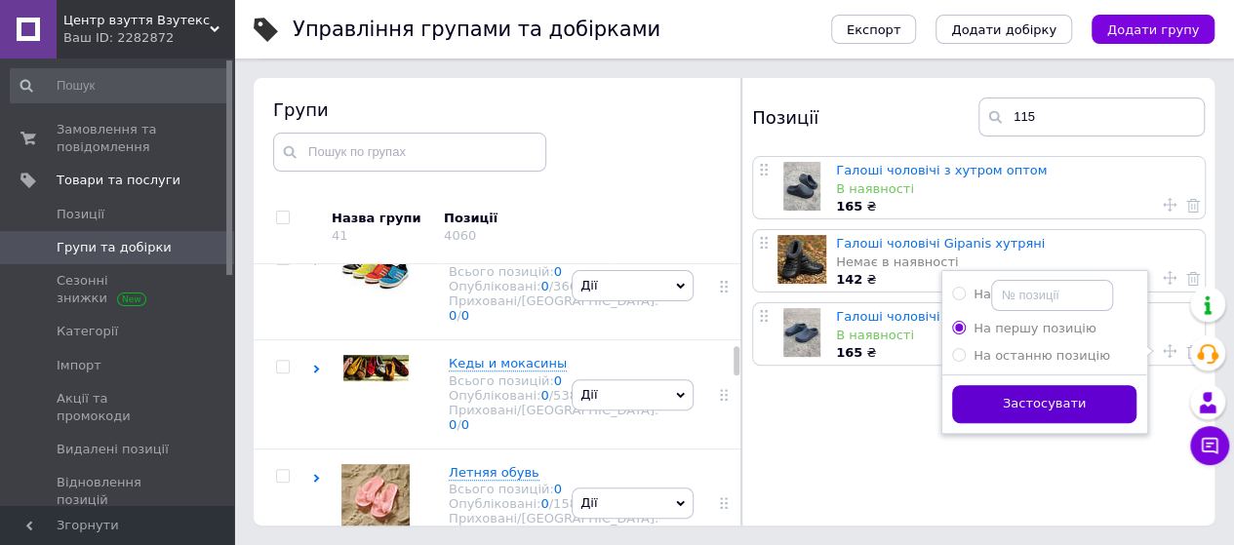
click at [1003, 404] on button "Застосувати" at bounding box center [1044, 404] width 184 height 38
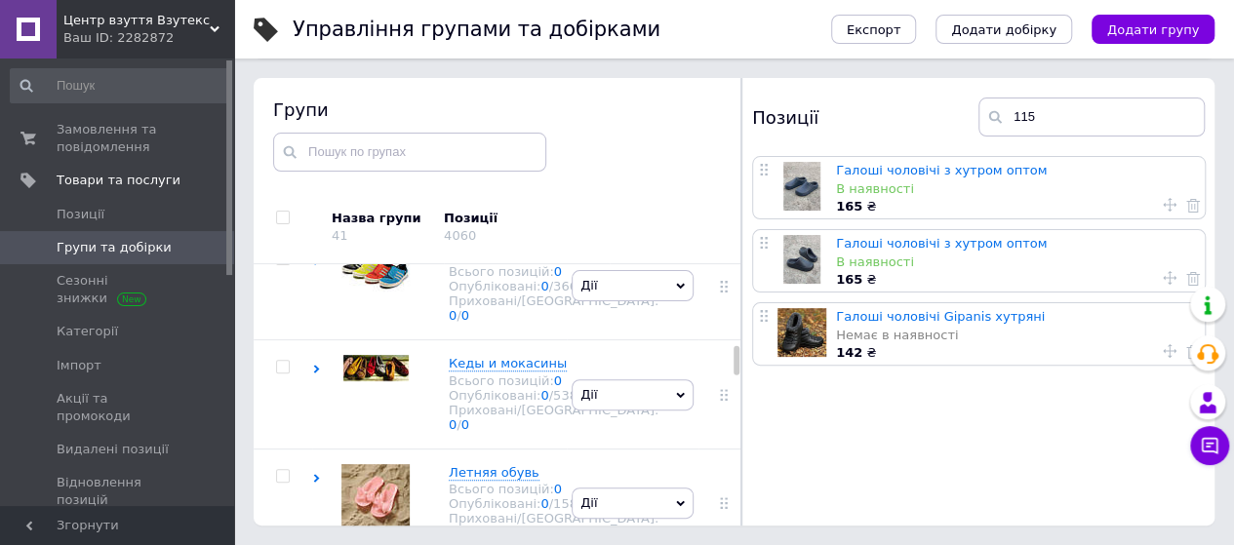
click at [532, 215] on span "Женские галоши на меху Всього позицій: 225 Опубліковані: 223 / 0 Приховані/Вида…" at bounding box center [554, 176] width 210 height 76
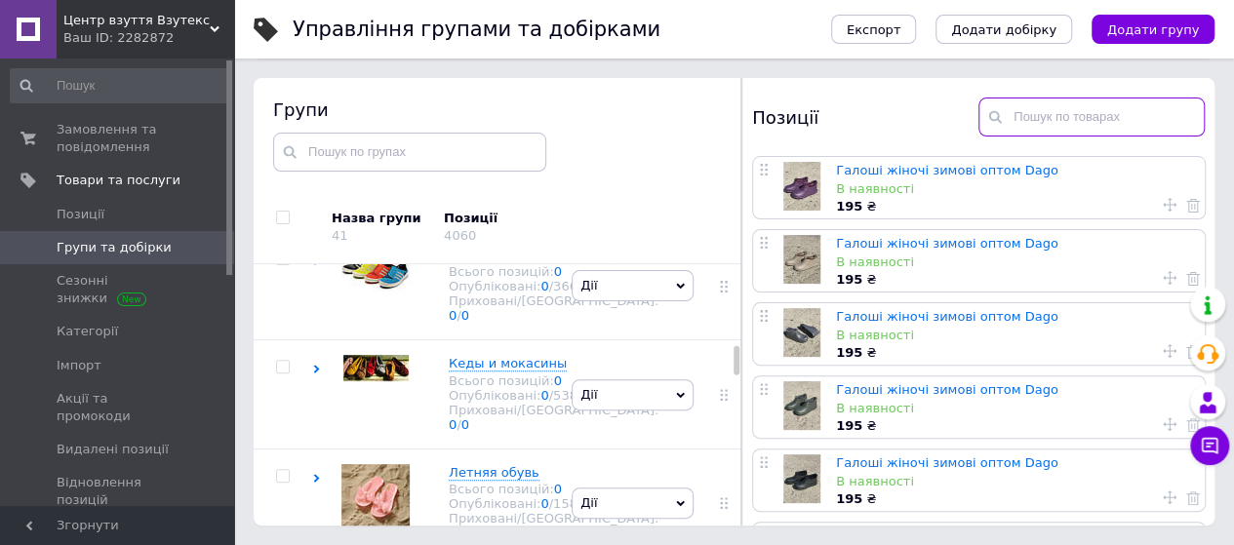
click at [1103, 108] on input "text" at bounding box center [1091, 117] width 226 height 39
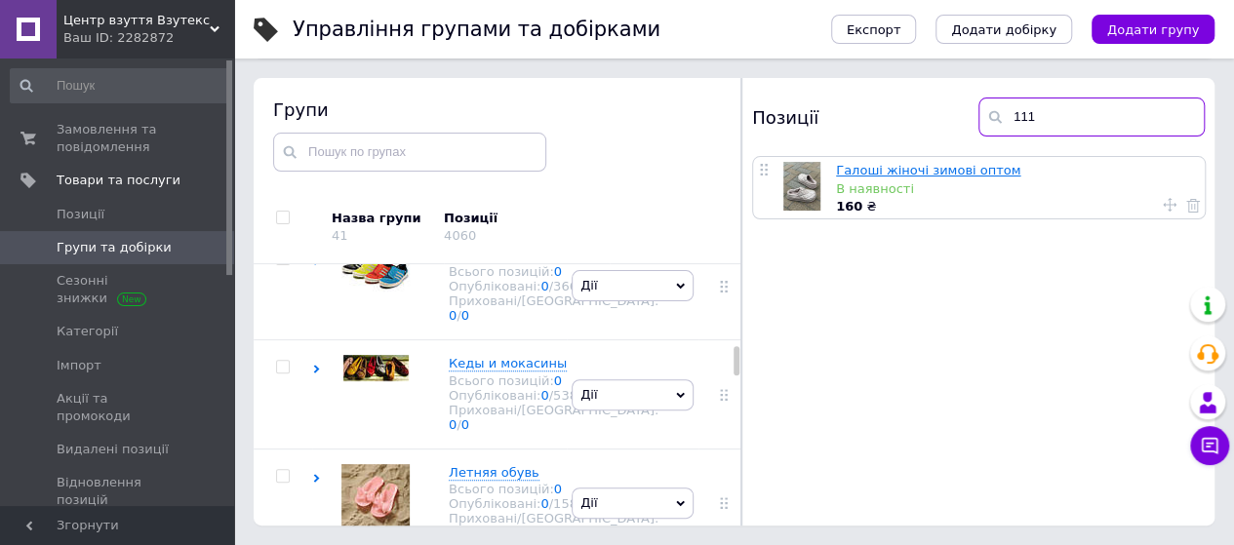
type input "111"
click at [597, 122] on div "[PERSON_NAME] групу Редагувати групу Додати підгрупу Додати товар Видалити групу" at bounding box center [633, 67] width 132 height 109
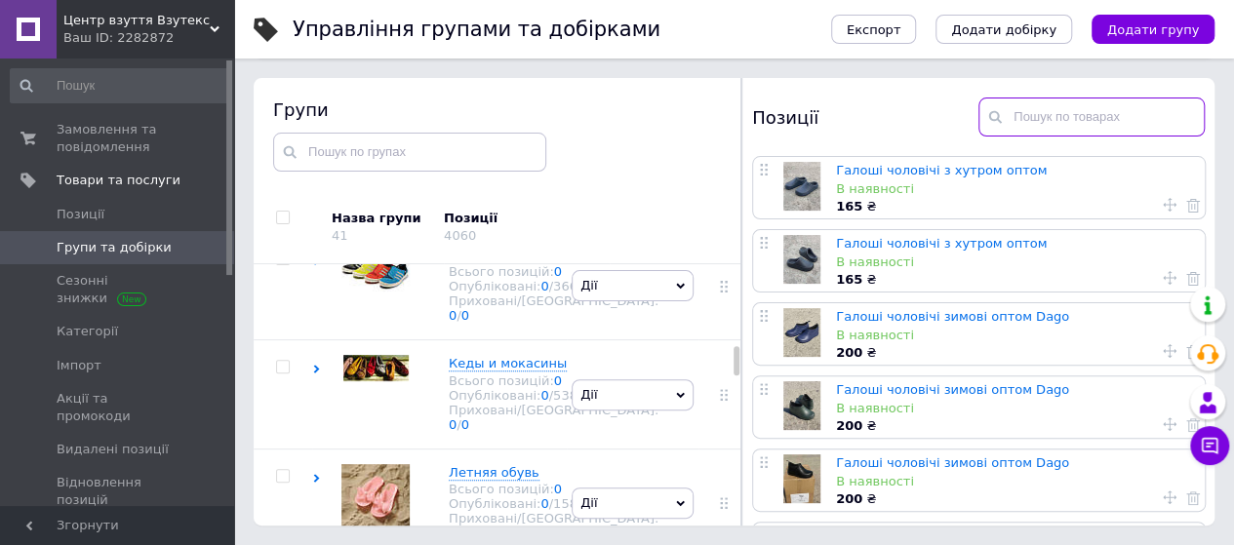
click at [1147, 112] on input "text" at bounding box center [1091, 117] width 226 height 39
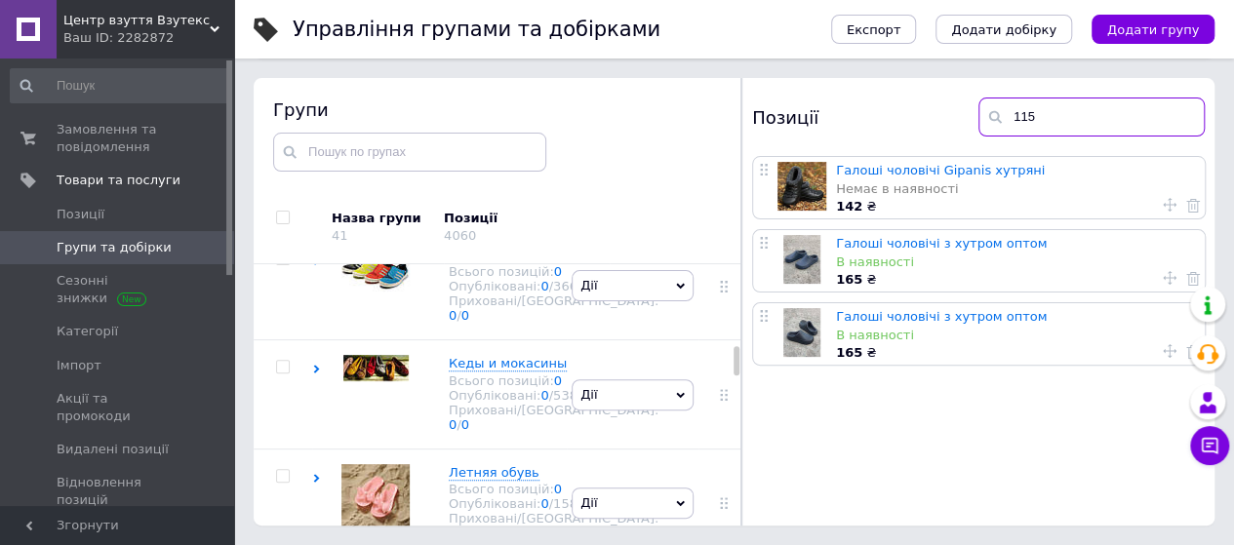
type input "115"
click at [574, 231] on div "[PERSON_NAME] групу Редагувати групу Додати підгрупу Додати товар Видалити групу" at bounding box center [633, 176] width 132 height 109
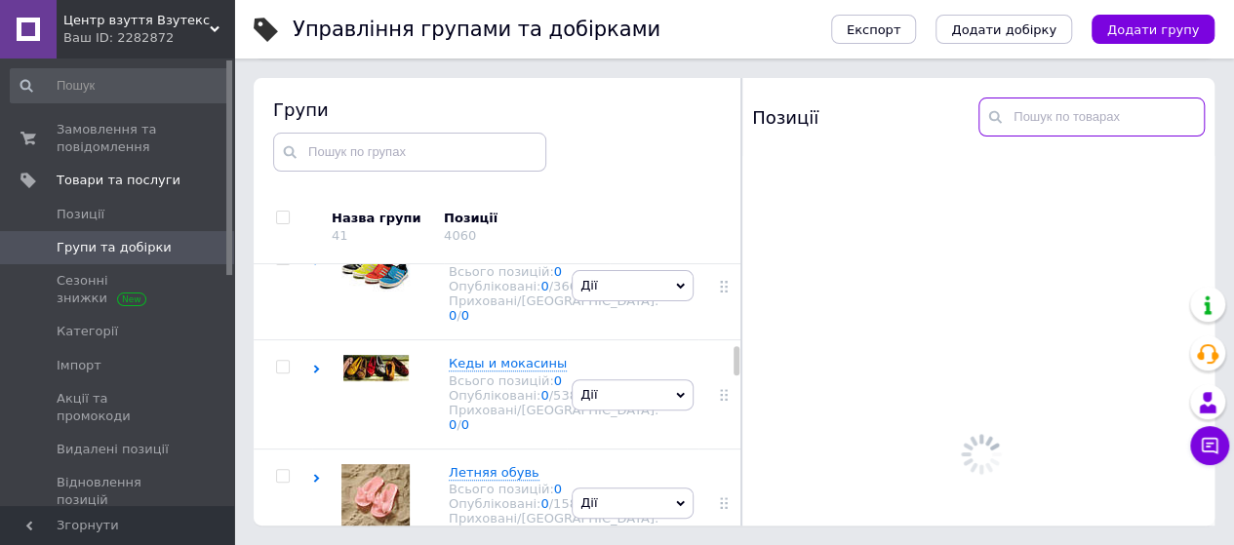
click at [1090, 115] on input "text" at bounding box center [1091, 117] width 226 height 39
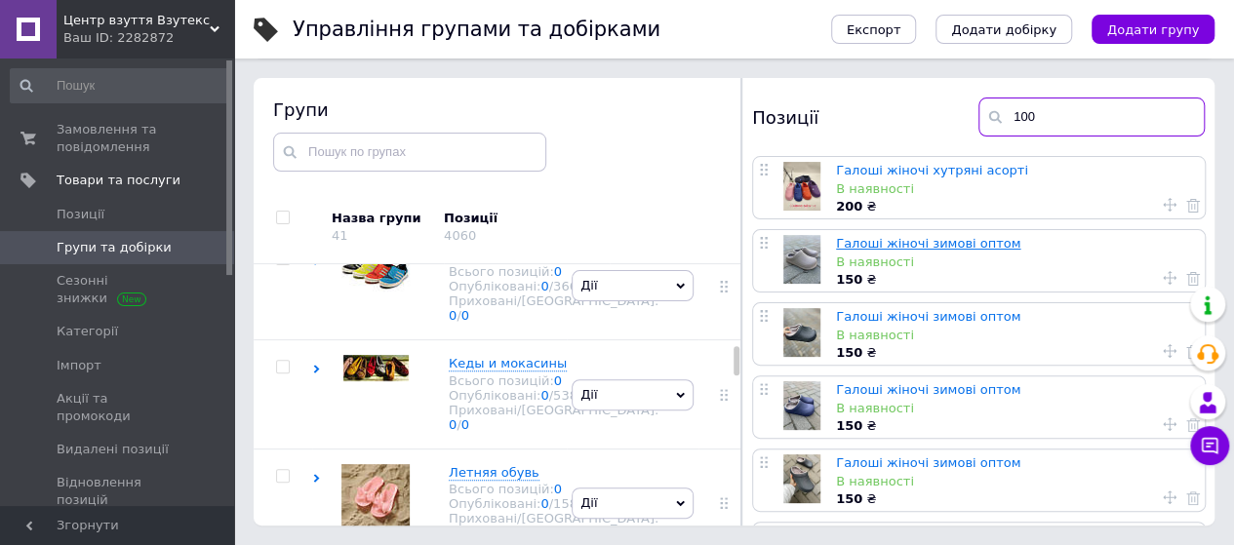
type input "100"
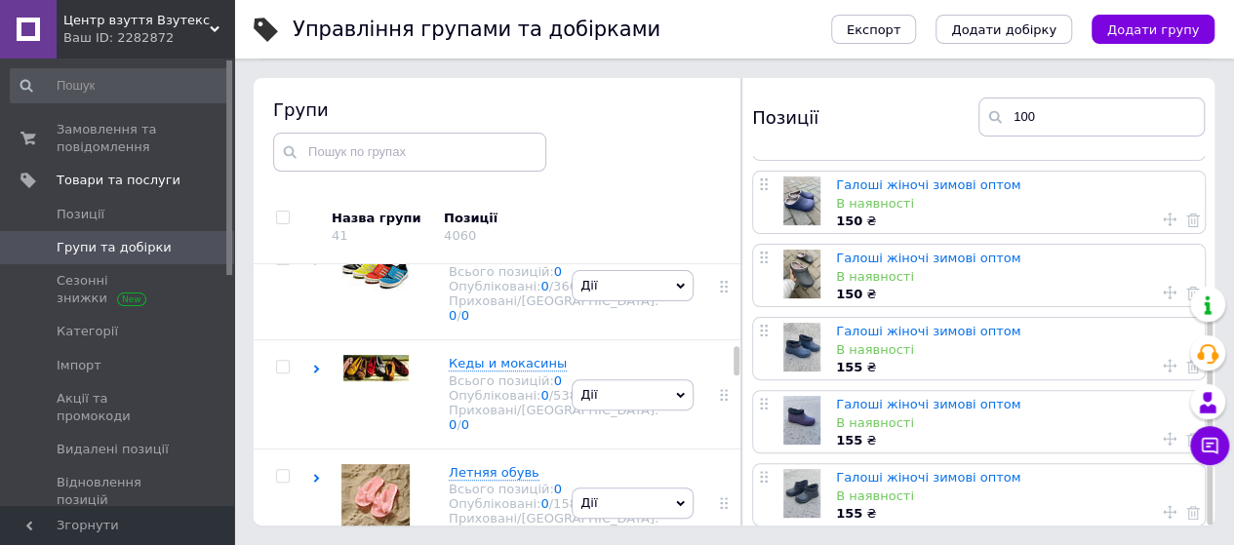
scroll to position [234, 0]
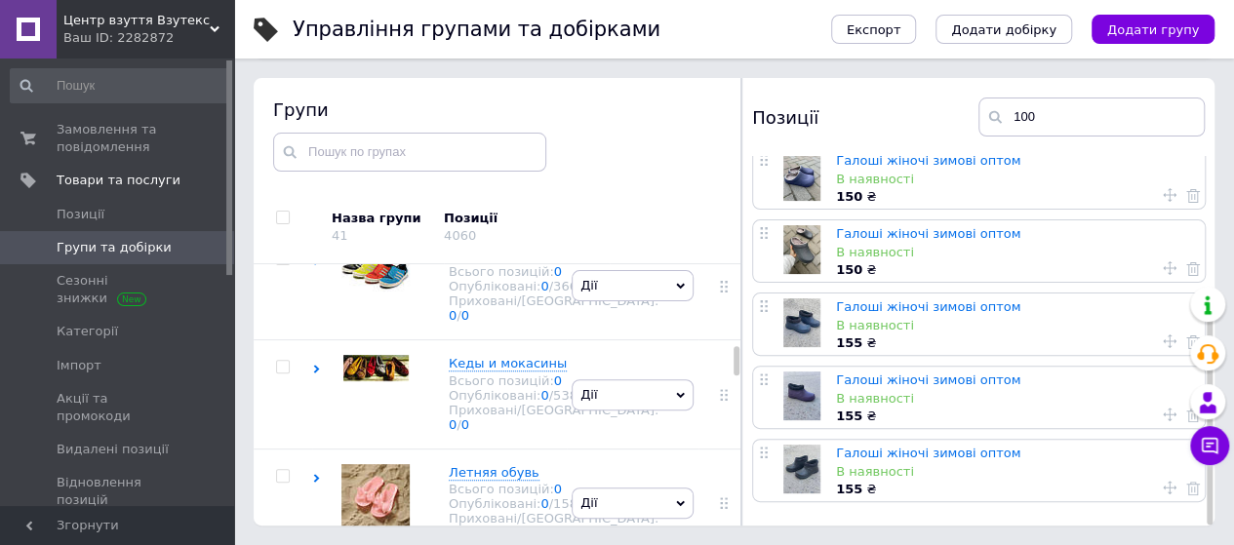
click at [886, 426] on div "Галоші жіночі хутряні асорті В наявності 200 ₴ Галоші жіночі зимові оптом В ная…" at bounding box center [981, 214] width 478 height 575
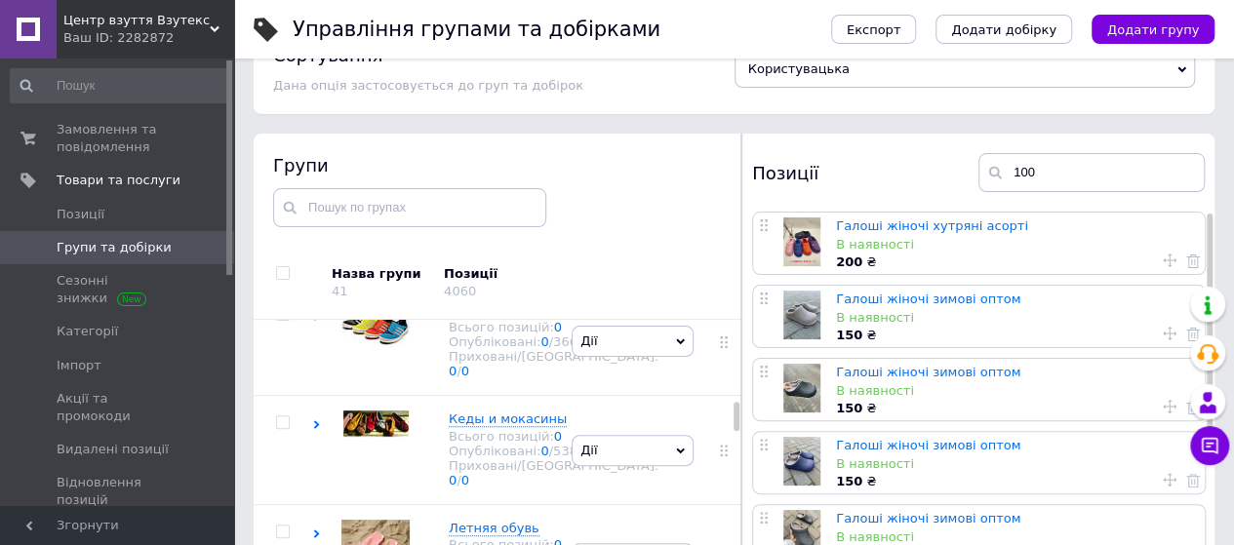
scroll to position [0, 0]
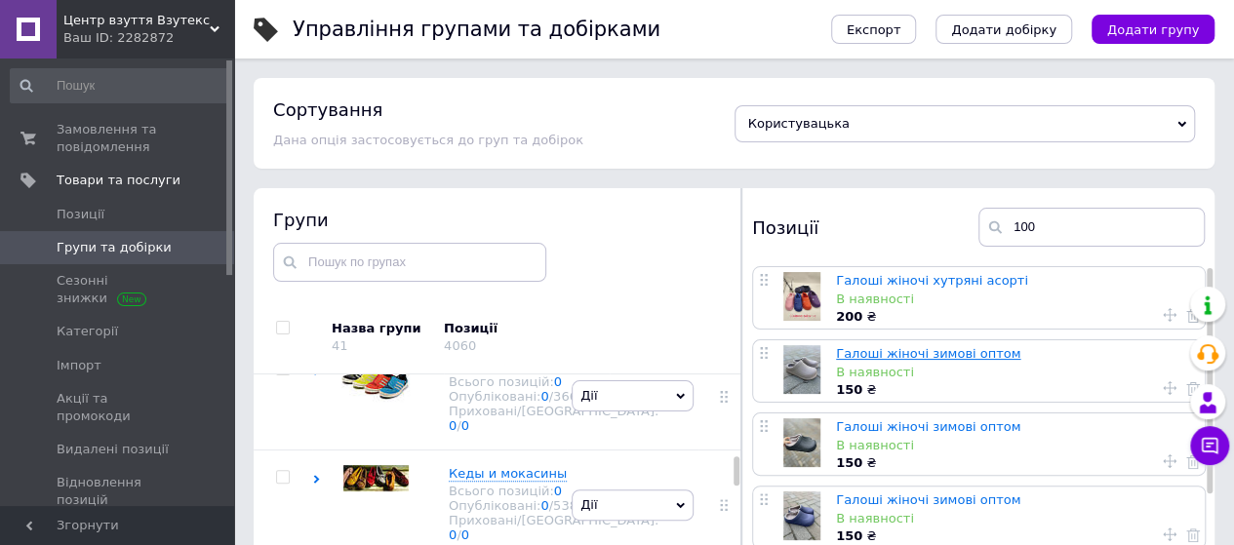
click at [945, 357] on link "Галоші жіночі зимові оптом" at bounding box center [928, 353] width 184 height 15
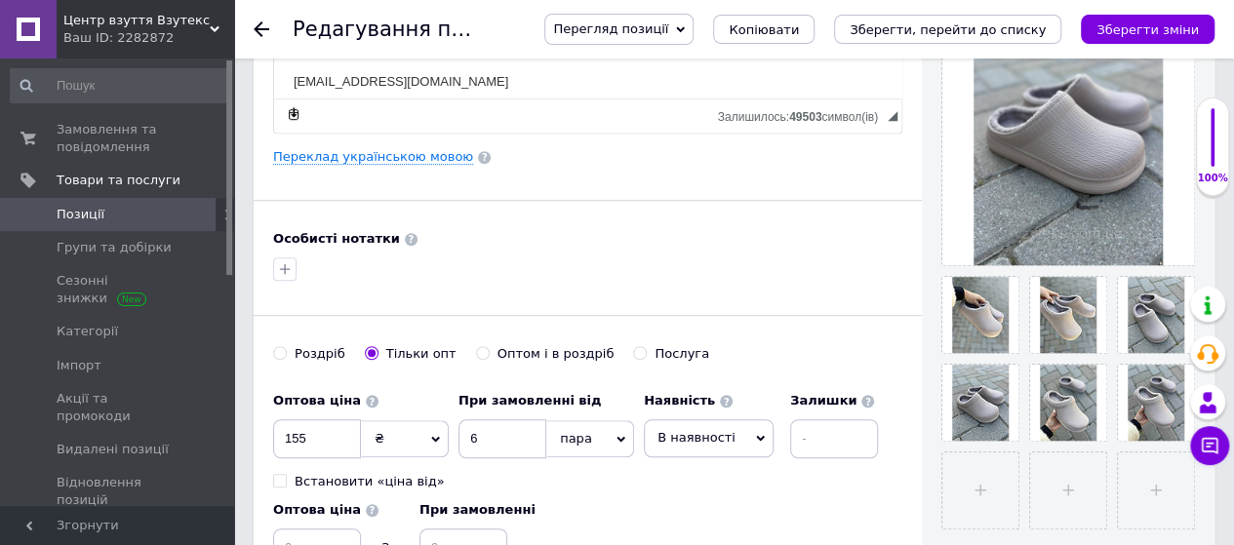
scroll to position [546, 0]
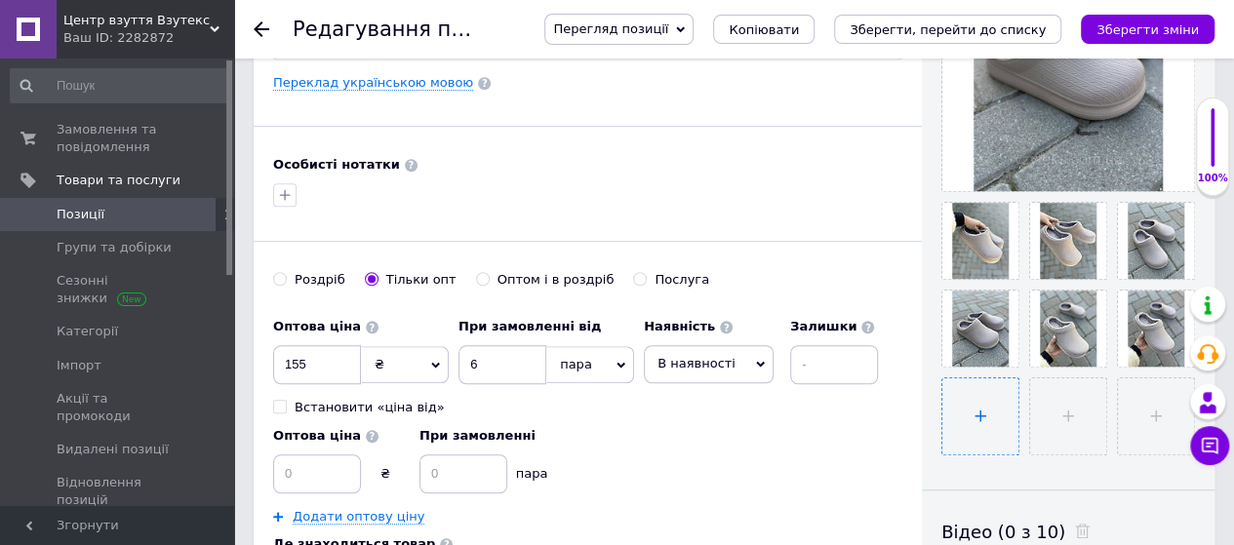
click at [1007, 400] on input "file" at bounding box center [980, 416] width 76 height 76
click at [1184, 358] on span at bounding box center [1177, 353] width 24 height 20
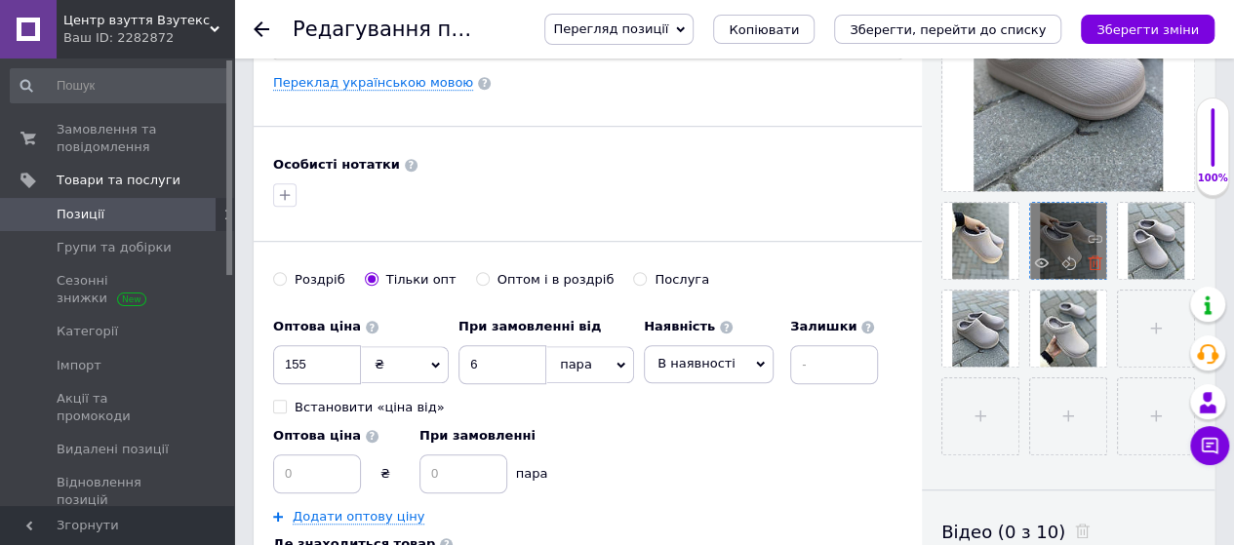
click at [1090, 259] on icon at bounding box center [1094, 263] width 15 height 15
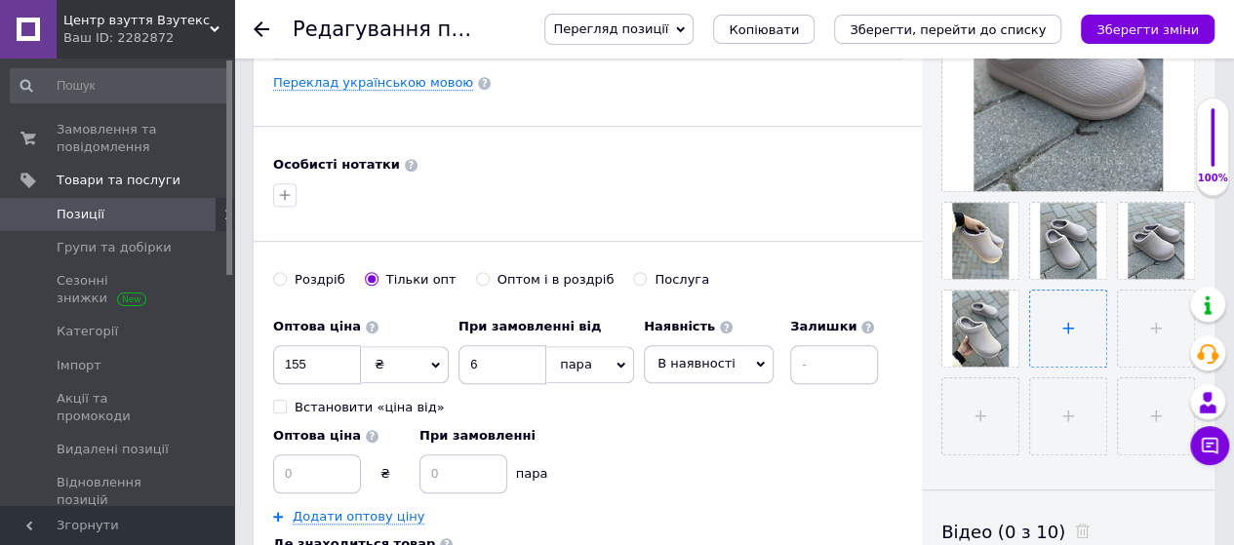
click at [1072, 335] on input "file" at bounding box center [1068, 329] width 76 height 76
type input "C:\fakepath\зображення_viber_2025-08-12_[PHONE_NUMBER].jpg"
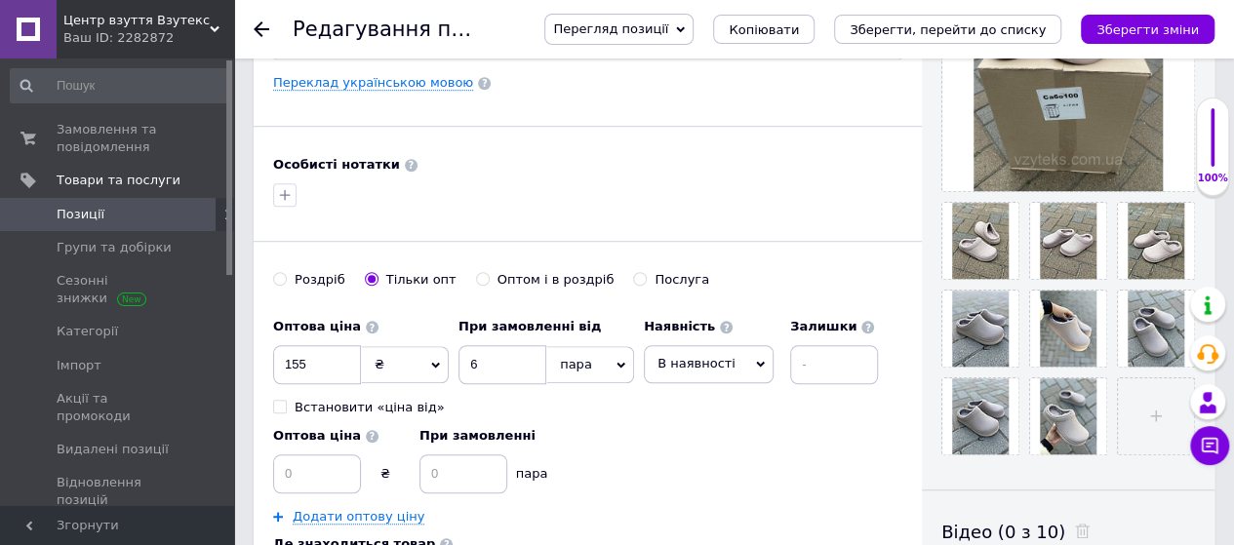
click at [735, 249] on div "Основна інформація Назва позиції (Російська) ✱ Галоші жіночі зимові оптом Код/А…" at bounding box center [588, 120] width 668 height 1177
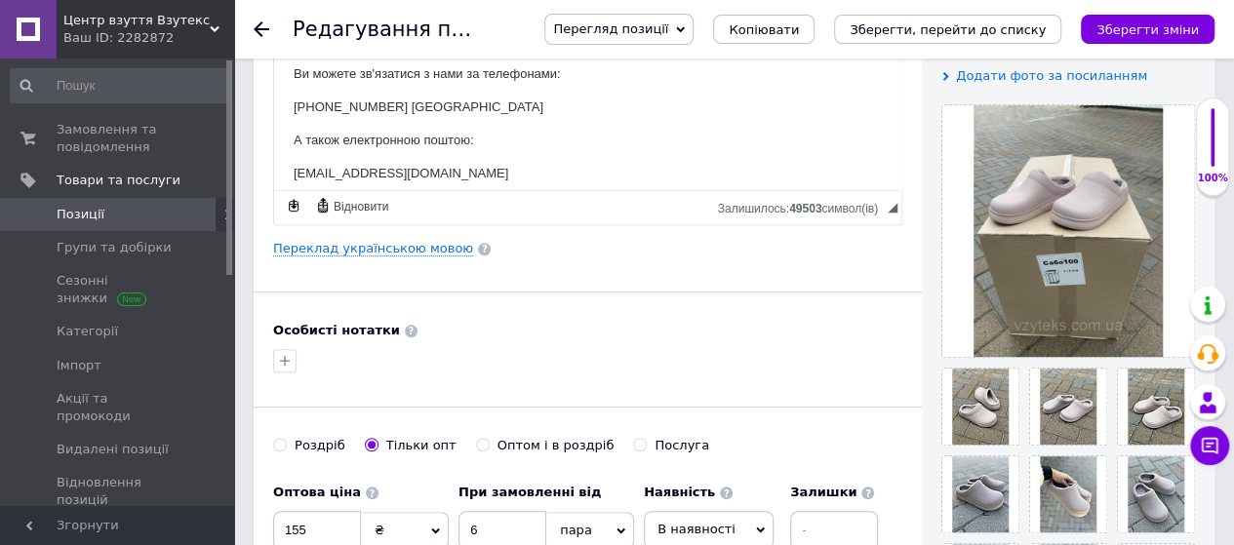
scroll to position [351, 0]
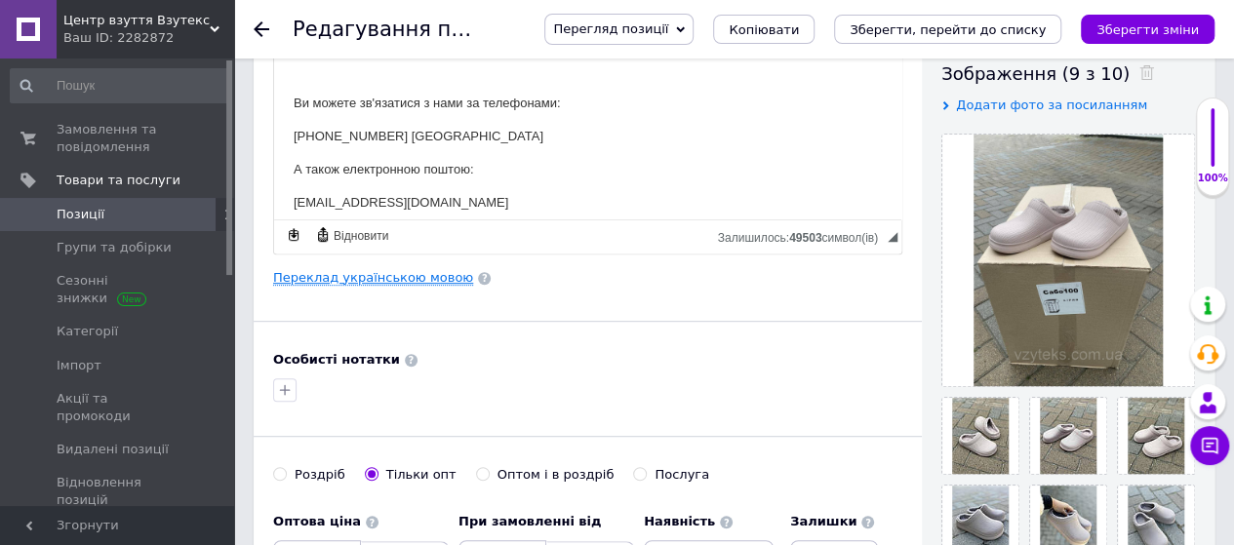
click at [429, 274] on link "Переклад українською мовою" at bounding box center [373, 278] width 200 height 16
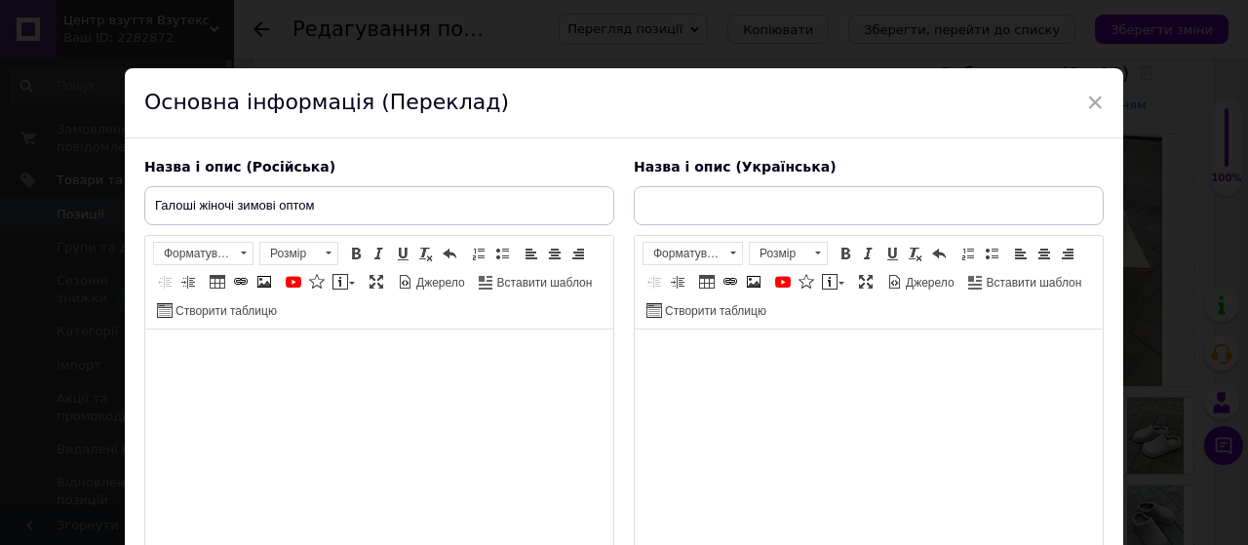
type input "Галоші жіночі зимові оптом"
click at [1090, 99] on span "×" at bounding box center [1095, 102] width 18 height 33
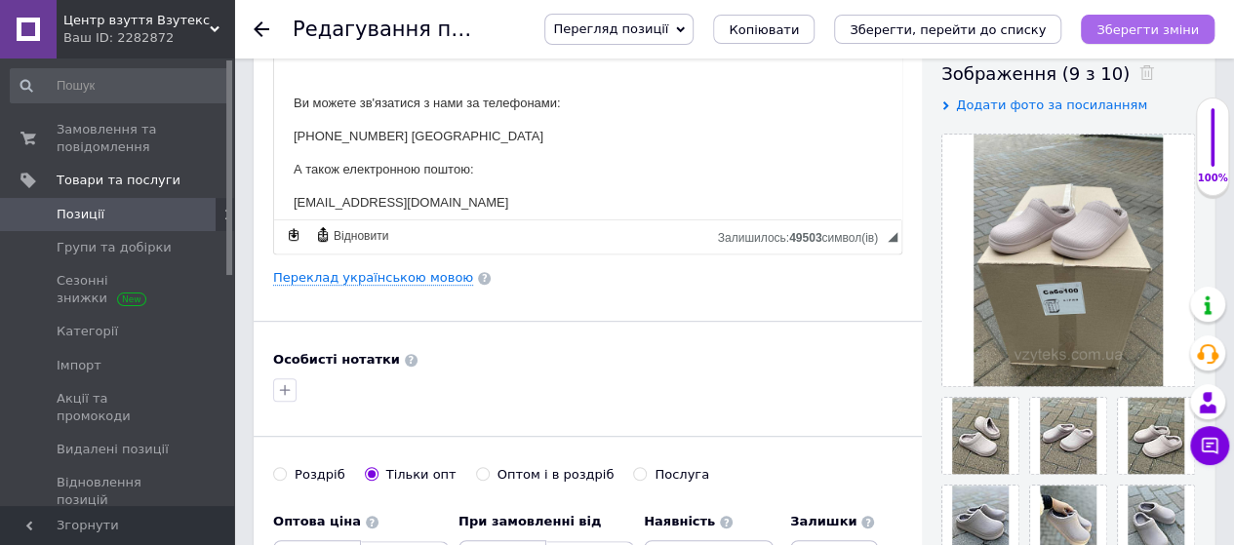
click at [1131, 27] on icon "Зберегти зміни" at bounding box center [1147, 29] width 102 height 15
